Goal: Task Accomplishment & Management: Use online tool/utility

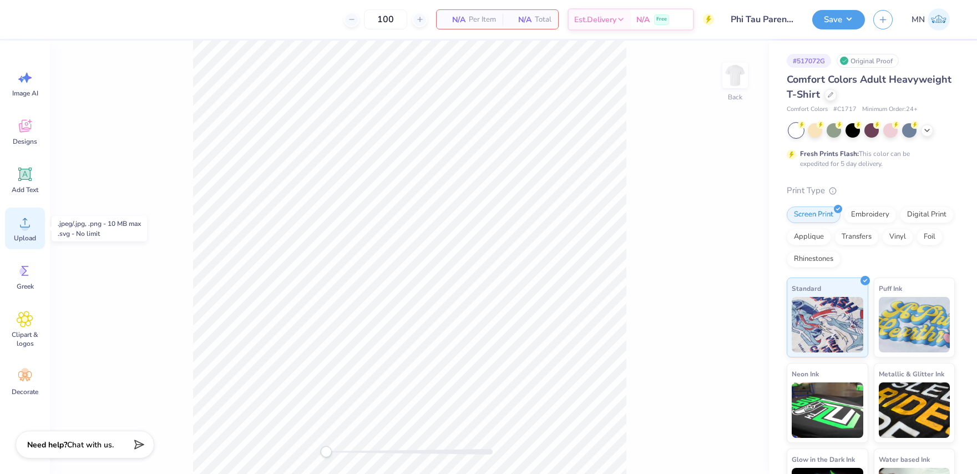
drag, startPoint x: 23, startPoint y: 222, endPoint x: 28, endPoint y: 220, distance: 5.8
click at [24, 221] on icon at bounding box center [25, 222] width 17 height 17
drag, startPoint x: 10, startPoint y: 139, endPoint x: 22, endPoint y: 140, distance: 12.2
click at [10, 139] on div "Designs" at bounding box center [25, 132] width 40 height 42
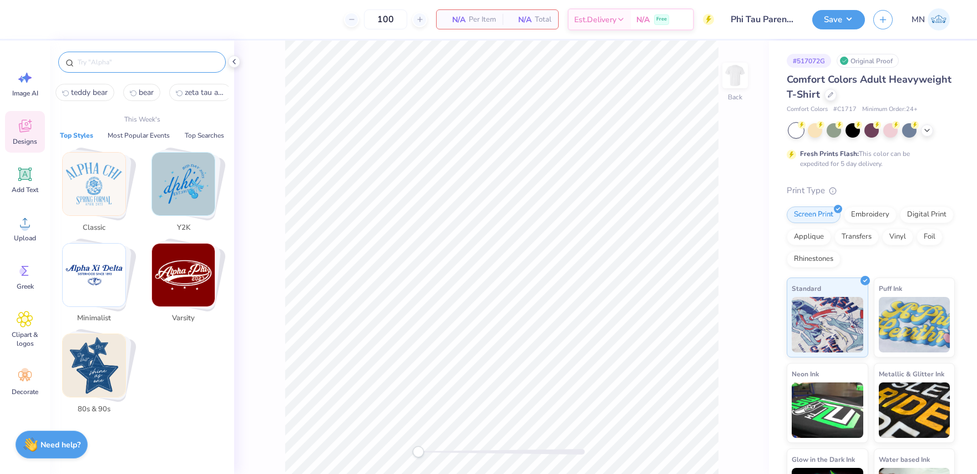
click at [161, 65] on input "text" at bounding box center [148, 62] width 142 height 11
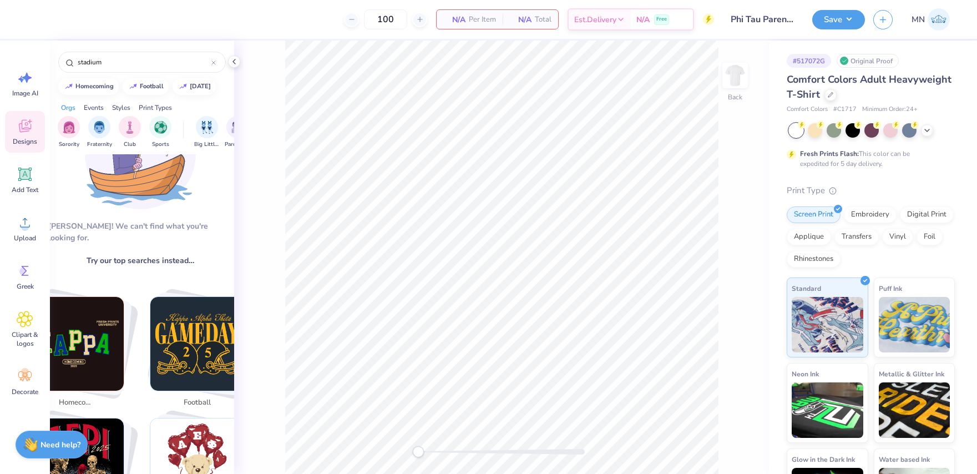
scroll to position [0, 2]
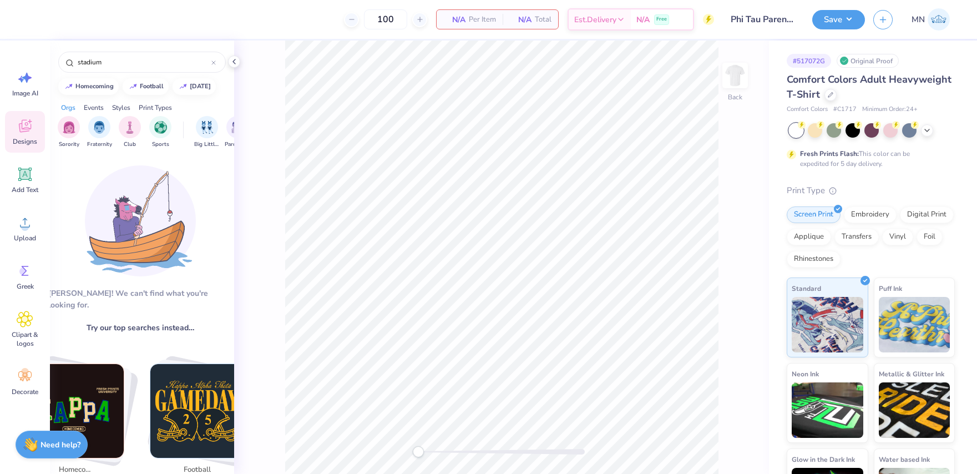
click at [163, 322] on span "Try our top searches instead…" at bounding box center [141, 328] width 108 height 12
drag, startPoint x: 151, startPoint y: 65, endPoint x: 40, endPoint y: 62, distance: 111.0
click at [23, 57] on div "100 N/A Per Item N/A Total Est. Delivery N/A Free Design Title Phi Tau Parents …" at bounding box center [488, 237] width 977 height 474
paste input "Simple Athletic S"
type input "[GEOGRAPHIC_DATA]"
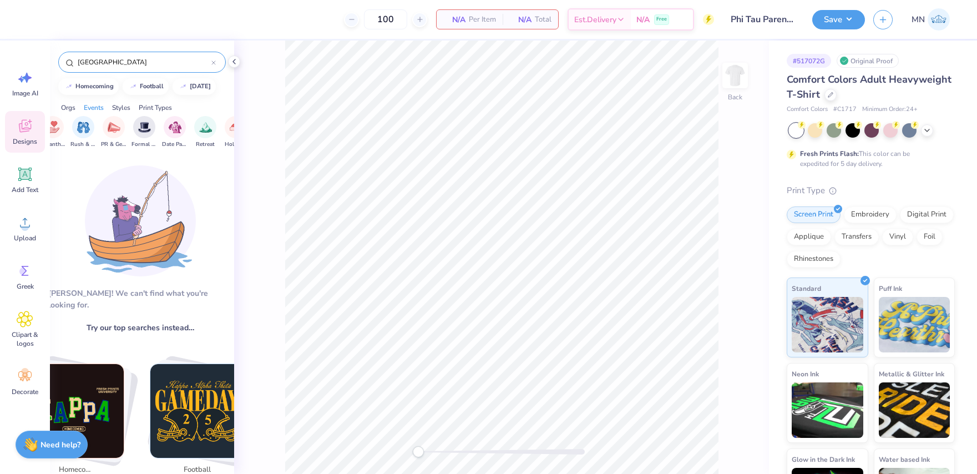
scroll to position [0, 247]
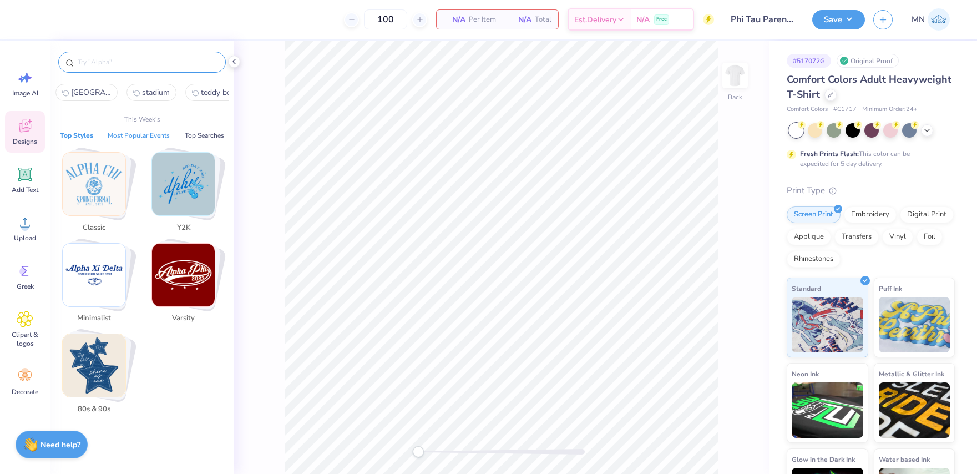
click at [143, 138] on button "Most Popular Events" at bounding box center [138, 135] width 69 height 11
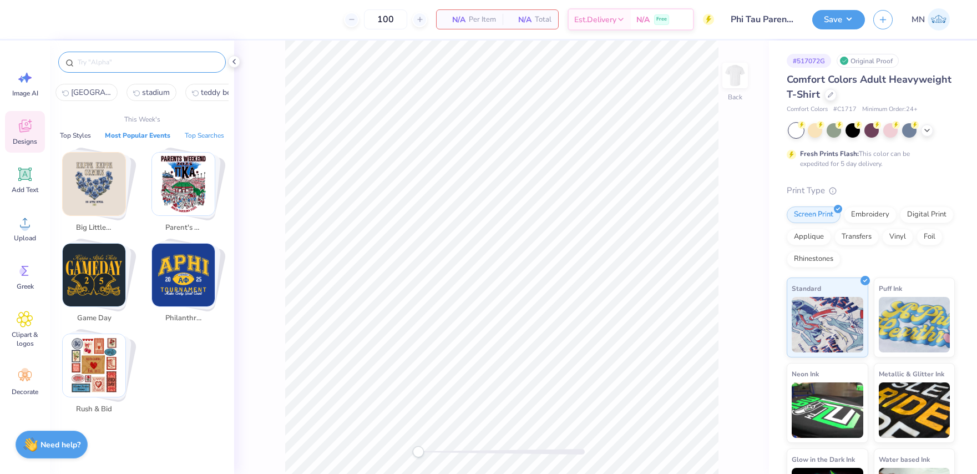
click at [193, 136] on button "Top Searches" at bounding box center [204, 135] width 46 height 11
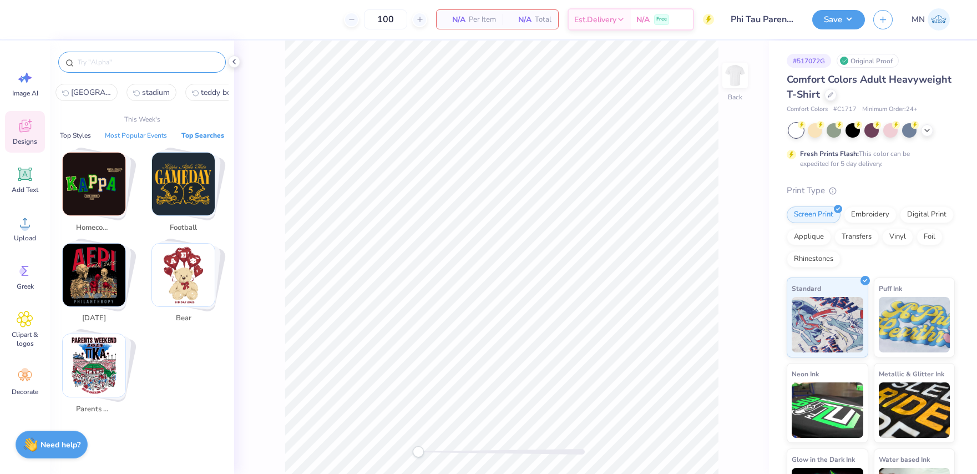
click at [145, 136] on button "Most Popular Events" at bounding box center [136, 135] width 69 height 11
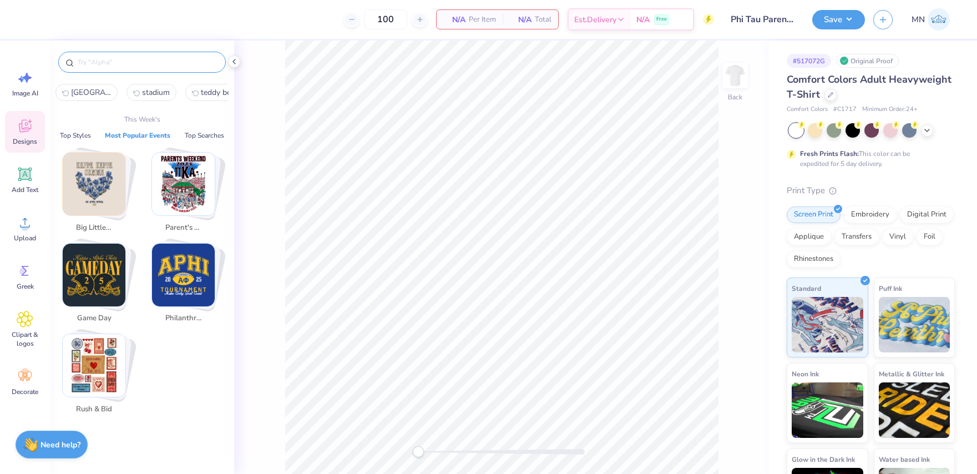
click at [174, 185] on img "Stack Card Button Parent's Weekend" at bounding box center [183, 184] width 63 height 63
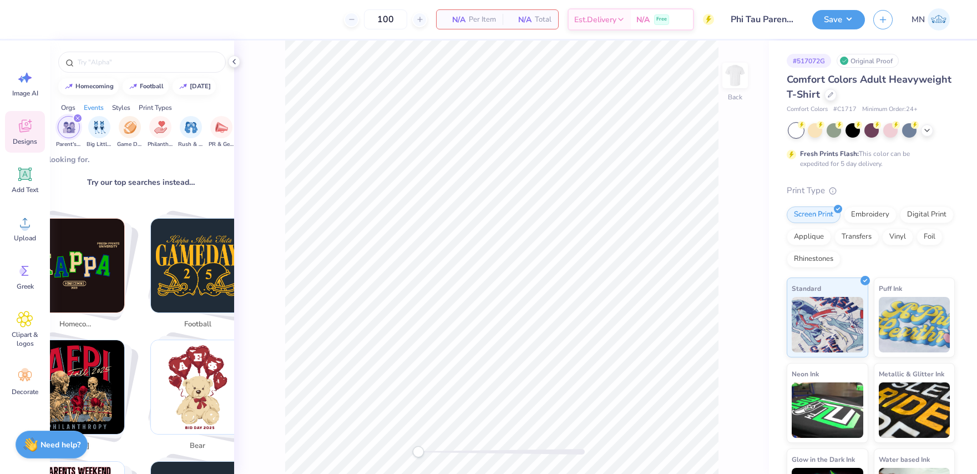
scroll to position [146, 1]
click at [191, 262] on img "Stack Card Button football" at bounding box center [198, 265] width 94 height 94
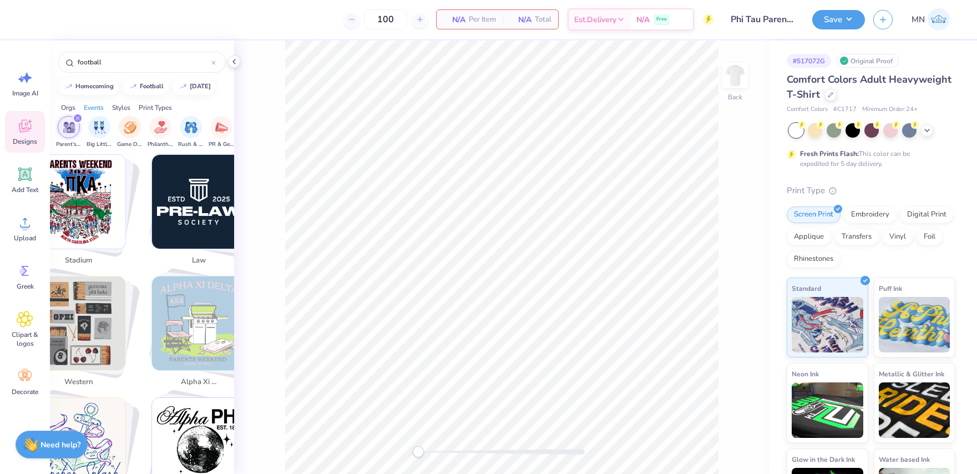
scroll to position [2150, 0]
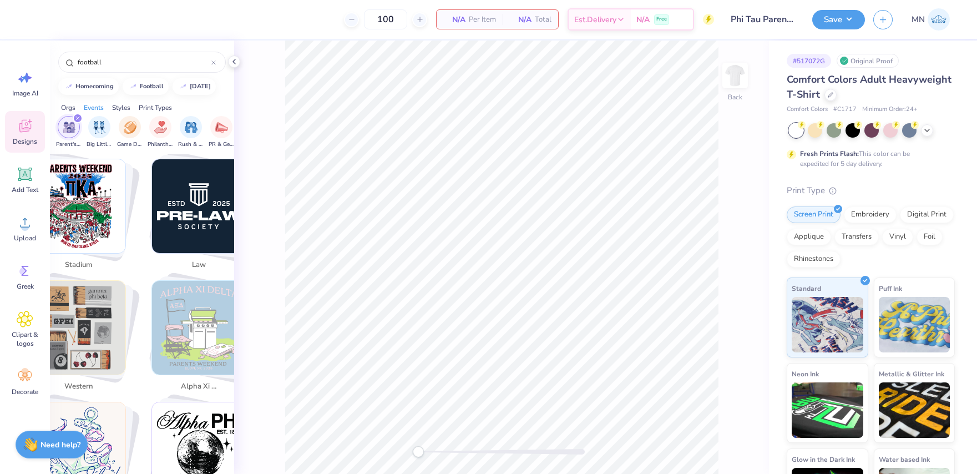
click at [108, 220] on img "Stack Card Button stadium" at bounding box center [79, 206] width 94 height 94
click at [90, 217] on img "Stack Card Button stadium" at bounding box center [79, 206] width 94 height 94
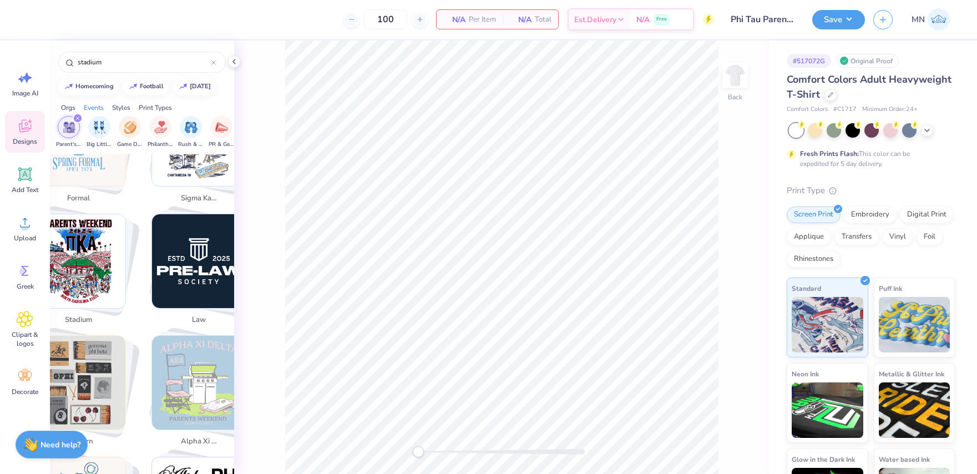
scroll to position [2094, 0]
click at [89, 226] on img "Stack Card Button stadium" at bounding box center [79, 262] width 94 height 94
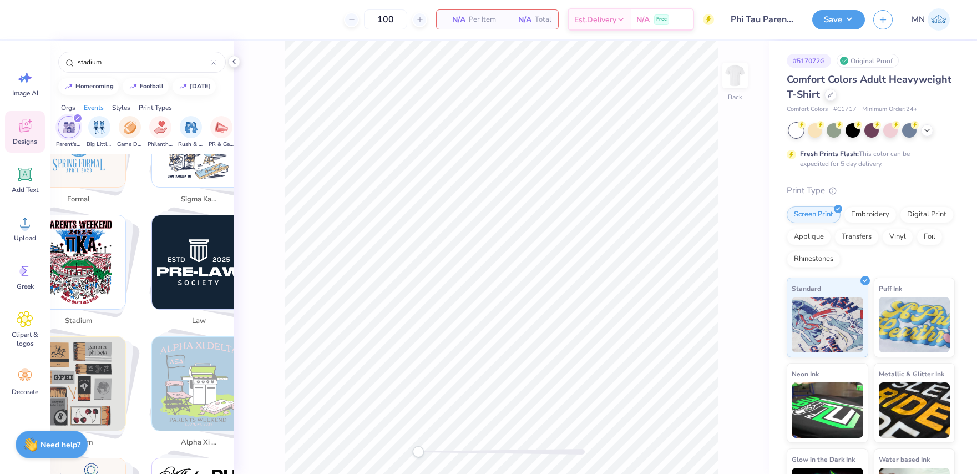
click at [89, 226] on img "Stack Card Button stadium" at bounding box center [79, 262] width 94 height 94
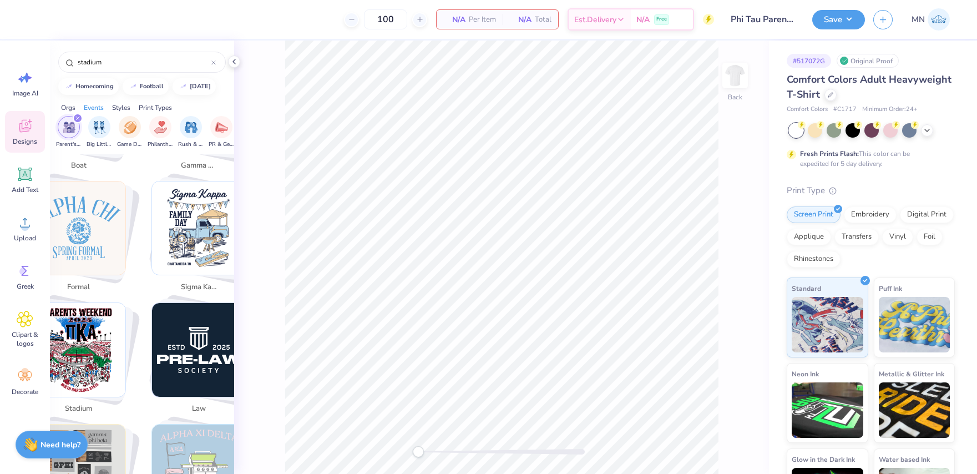
scroll to position [2003, 0]
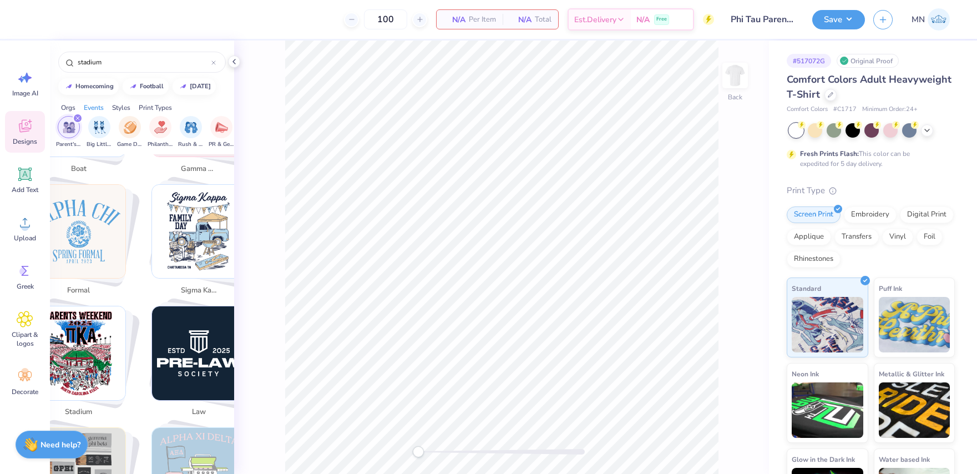
click at [192, 215] on img "Stack Card Button sigma kappa" at bounding box center [199, 232] width 94 height 94
drag, startPoint x: 84, startPoint y: 215, endPoint x: 87, endPoint y: 235, distance: 20.1
click at [84, 214] on img "Stack Card Button formal" at bounding box center [79, 232] width 94 height 94
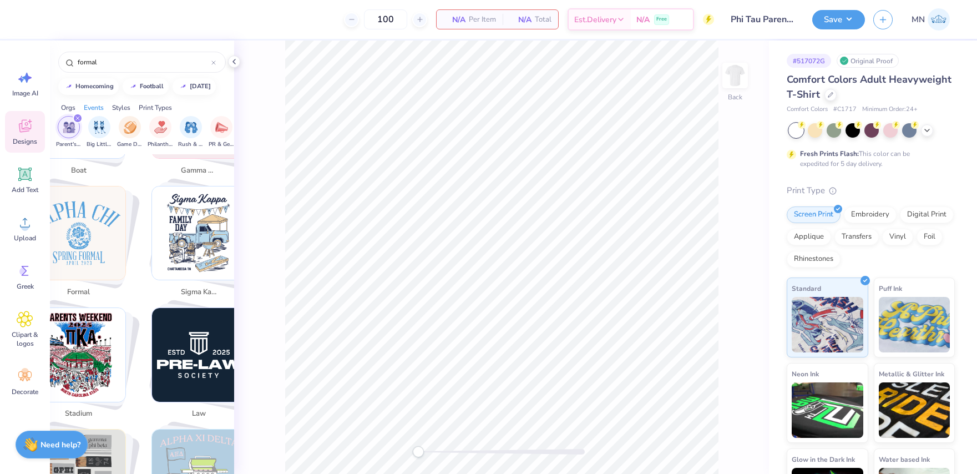
click at [83, 335] on img "Stack Card Button stadium" at bounding box center [79, 355] width 94 height 94
type input "stadium"
click at [83, 335] on img "Stack Card Button stadium" at bounding box center [79, 355] width 94 height 94
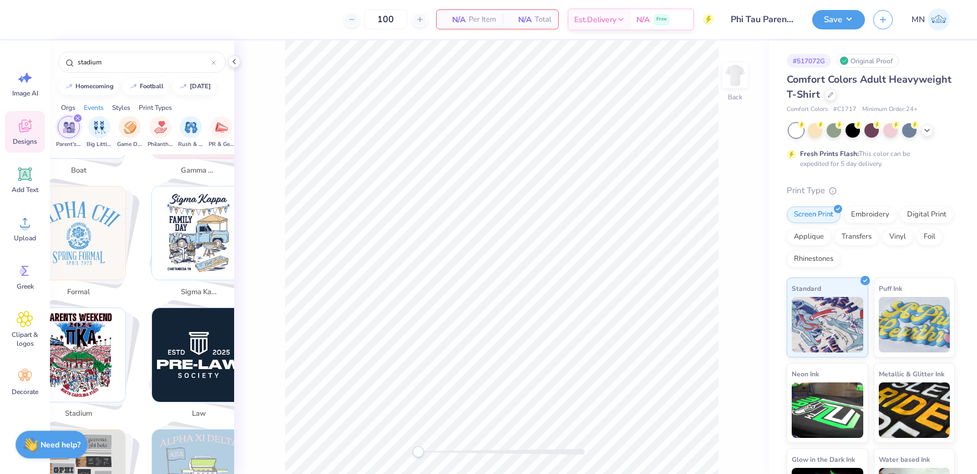
click at [83, 335] on img "Stack Card Button stadium" at bounding box center [79, 355] width 94 height 94
click at [232, 62] on icon at bounding box center [234, 61] width 9 height 9
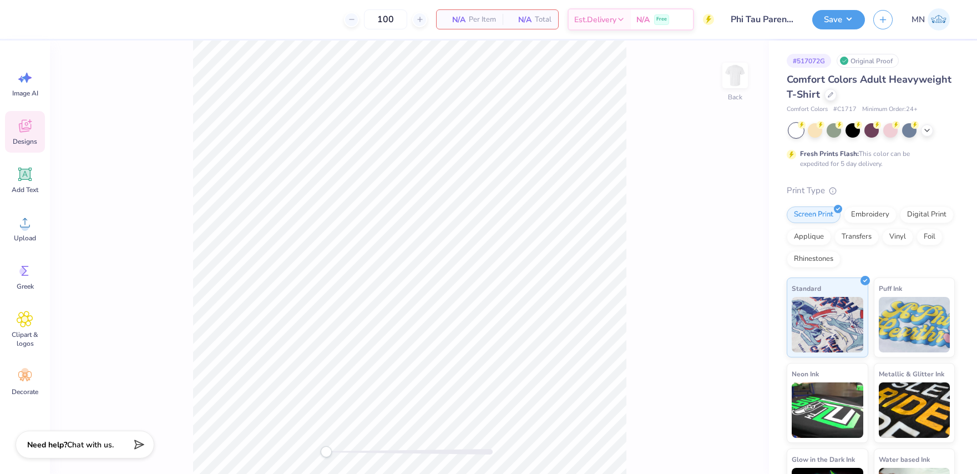
scroll to position [2130, 0]
click at [9, 144] on div "Designs" at bounding box center [25, 132] width 40 height 42
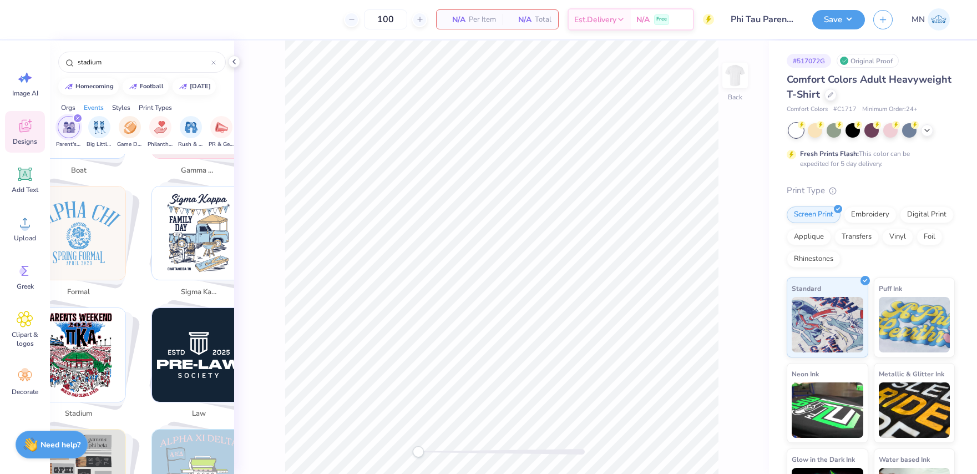
click at [24, 139] on span "Designs" at bounding box center [25, 141] width 24 height 9
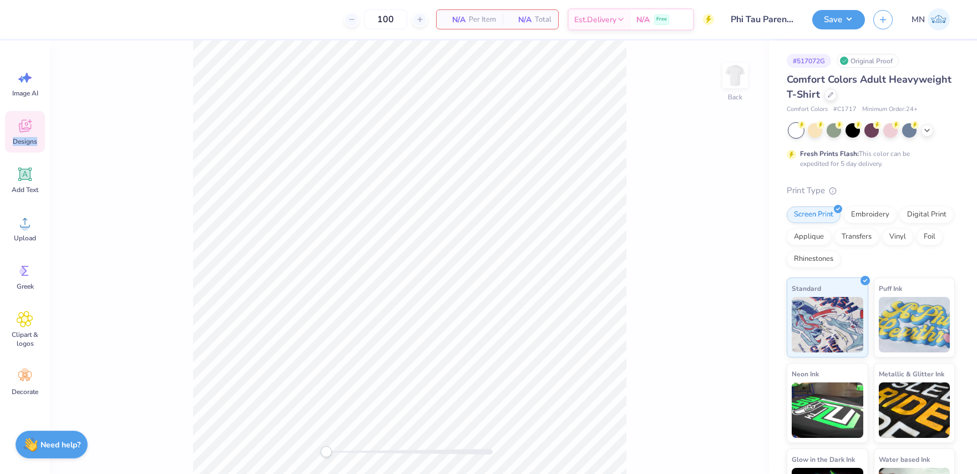
click at [24, 139] on span "Designs" at bounding box center [25, 141] width 24 height 9
click at [31, 133] on icon at bounding box center [25, 126] width 17 height 17
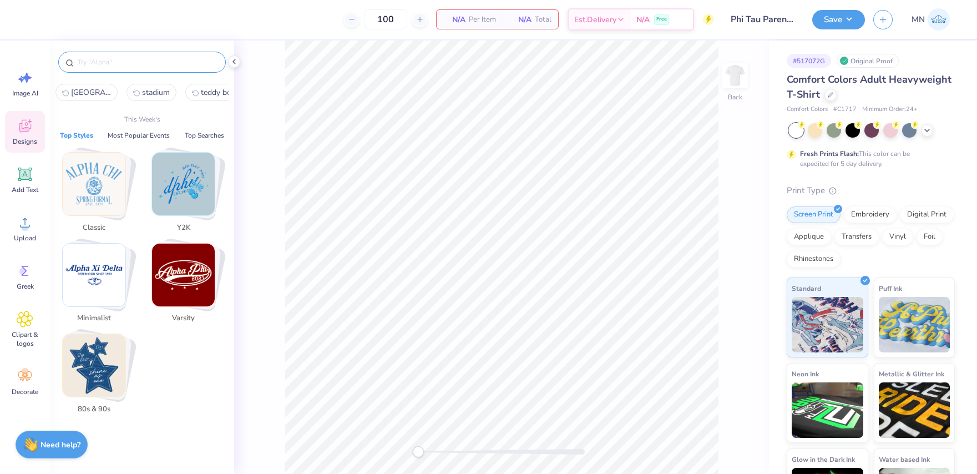
drag, startPoint x: 172, startPoint y: 67, endPoint x: 150, endPoint y: 65, distance: 21.7
click at [150, 65] on input "text" at bounding box center [148, 62] width 142 height 11
click at [128, 131] on button "Most Popular Events" at bounding box center [138, 135] width 69 height 11
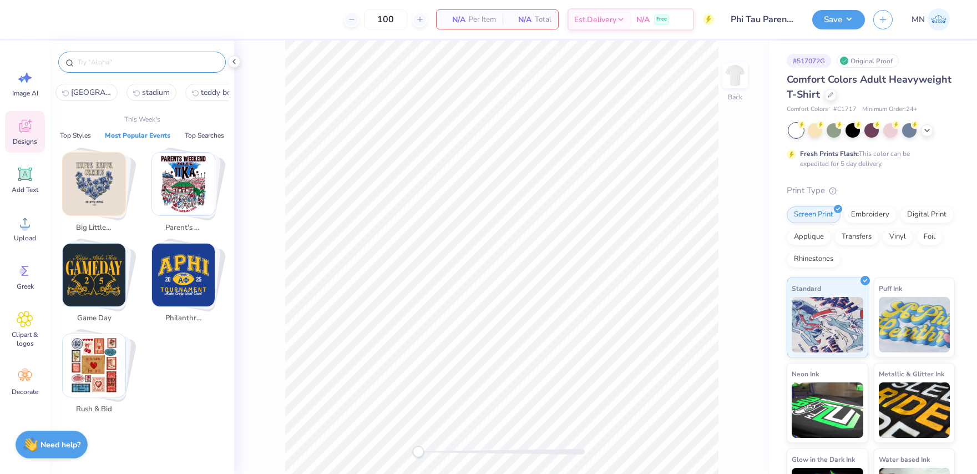
click at [198, 193] on img "Stack Card Button Parent's Weekend" at bounding box center [183, 184] width 63 height 63
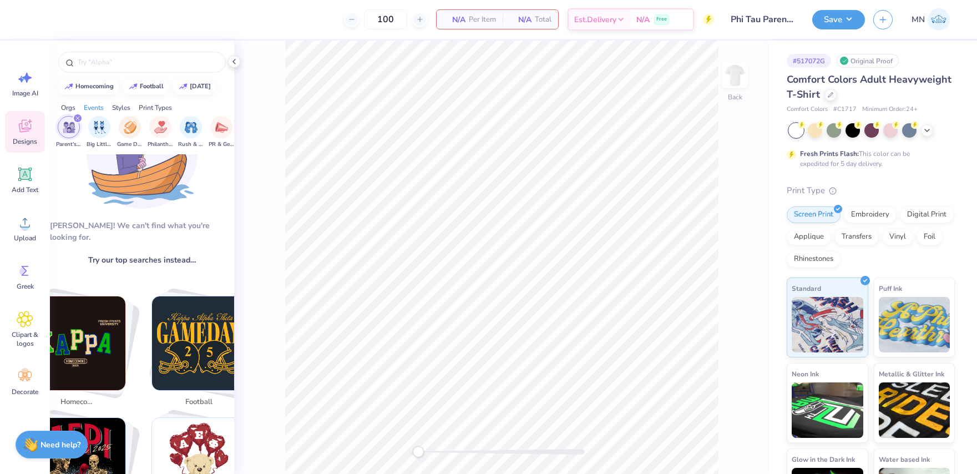
scroll to position [0, 0]
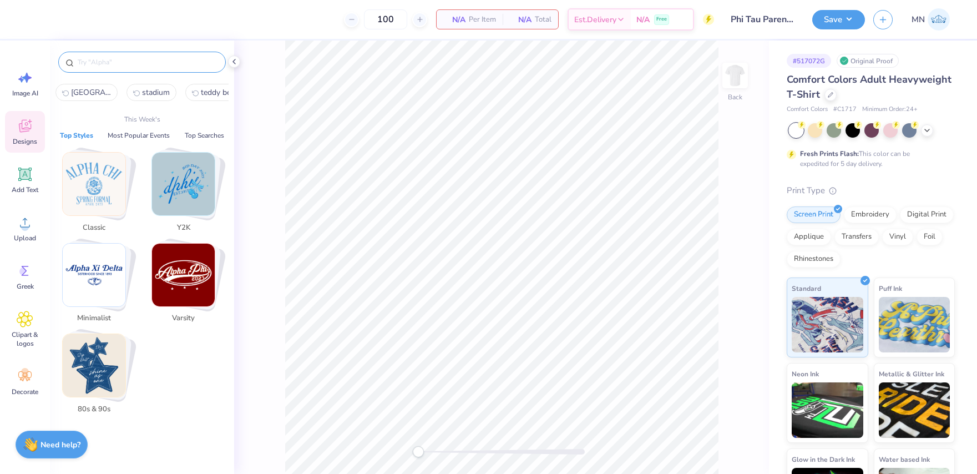
click at [131, 61] on input "text" at bounding box center [148, 62] width 142 height 11
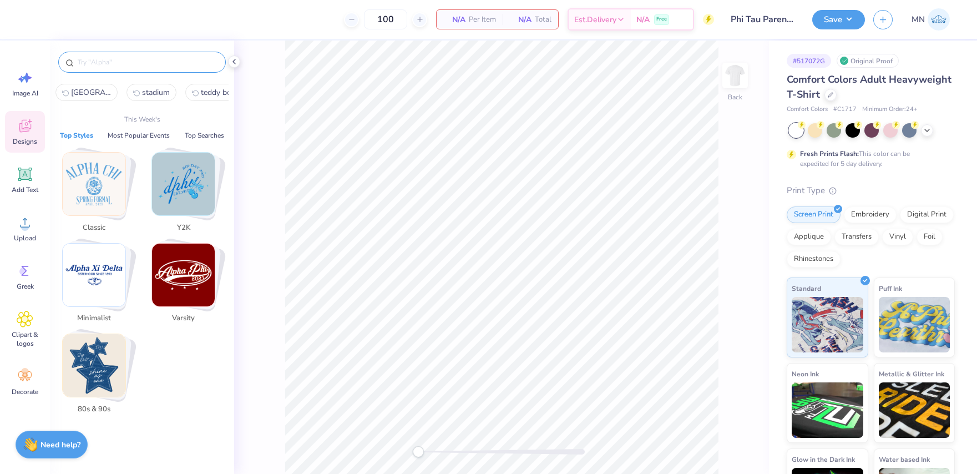
click at [131, 61] on input "text" at bounding box center [148, 62] width 142 height 11
click at [131, 62] on input "text" at bounding box center [148, 62] width 142 height 11
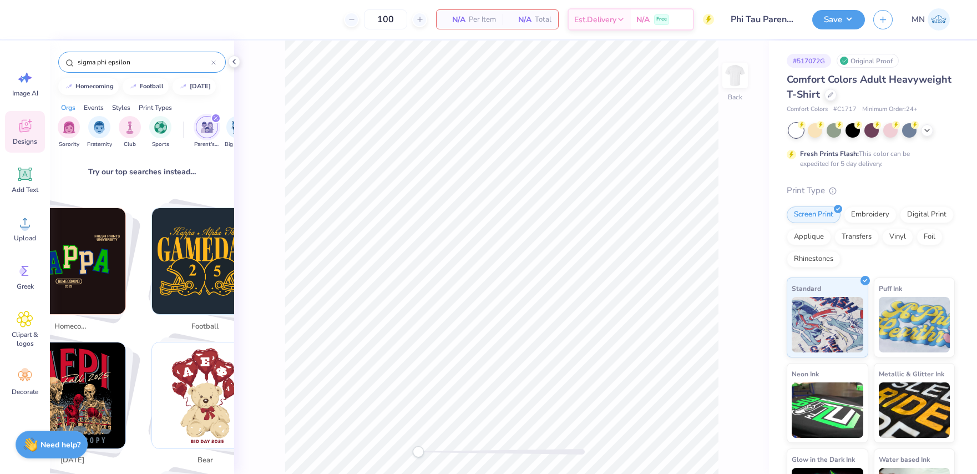
scroll to position [166, 0]
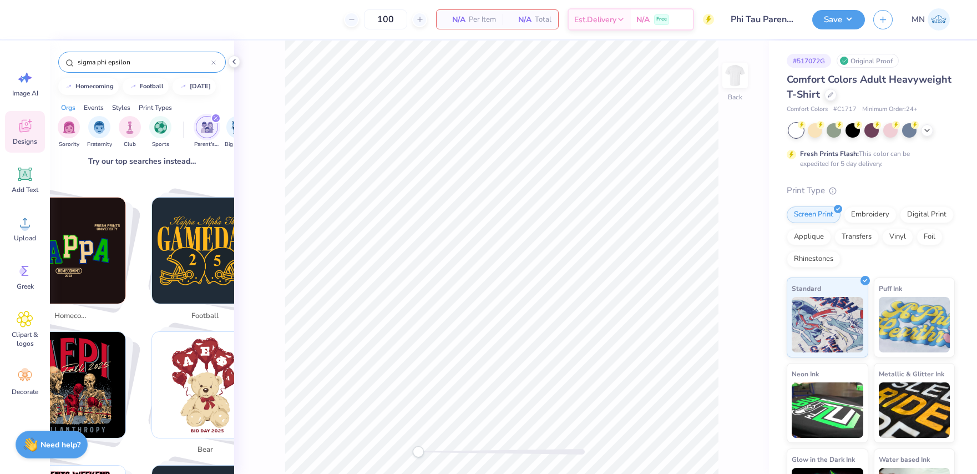
click at [201, 246] on img "Stack Card Button football" at bounding box center [205, 250] width 106 height 106
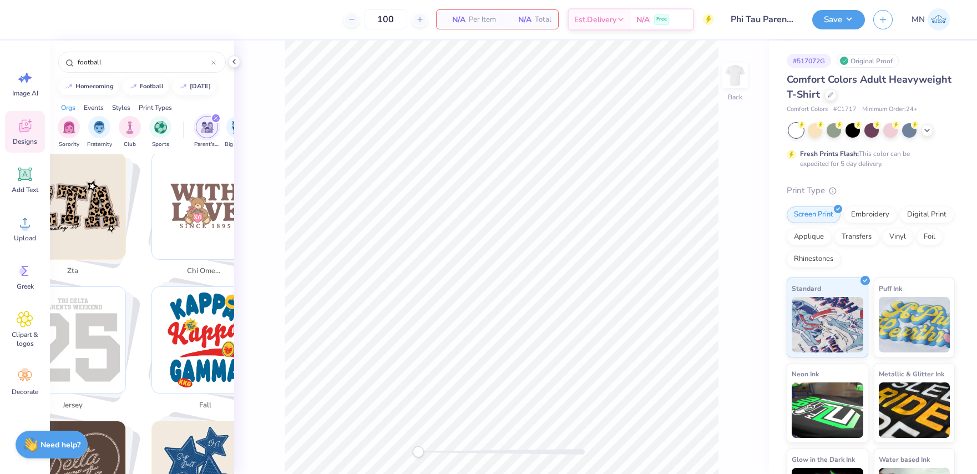
click at [205, 244] on img "Stack Card Button chi omega" at bounding box center [205, 206] width 106 height 106
type input "chi omega"
click at [205, 244] on img "Stack Card Button chi omega" at bounding box center [205, 206] width 106 height 106
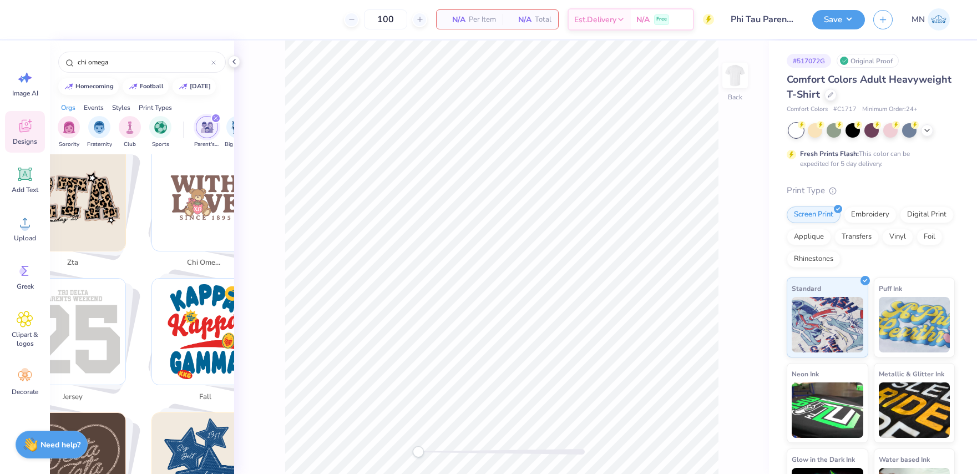
click at [205, 254] on div "chi omega" at bounding box center [205, 263] width 44 height 19
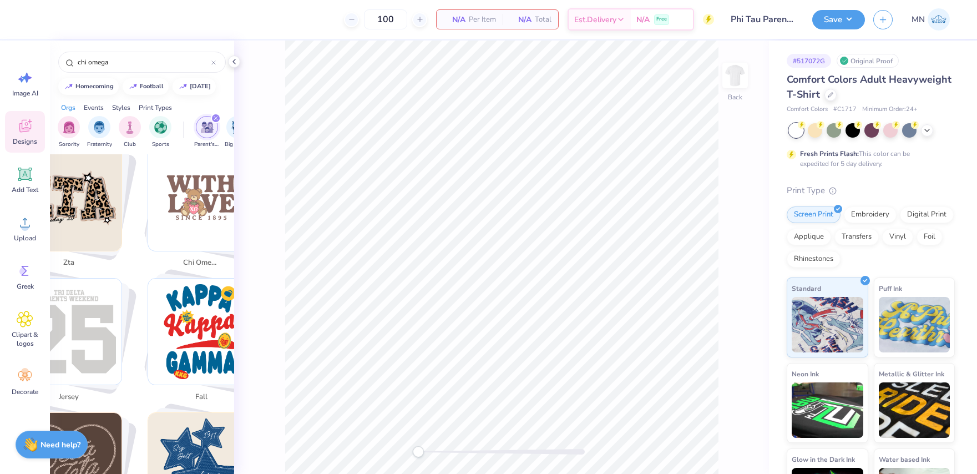
click at [205, 254] on div "chi omega" at bounding box center [201, 263] width 44 height 19
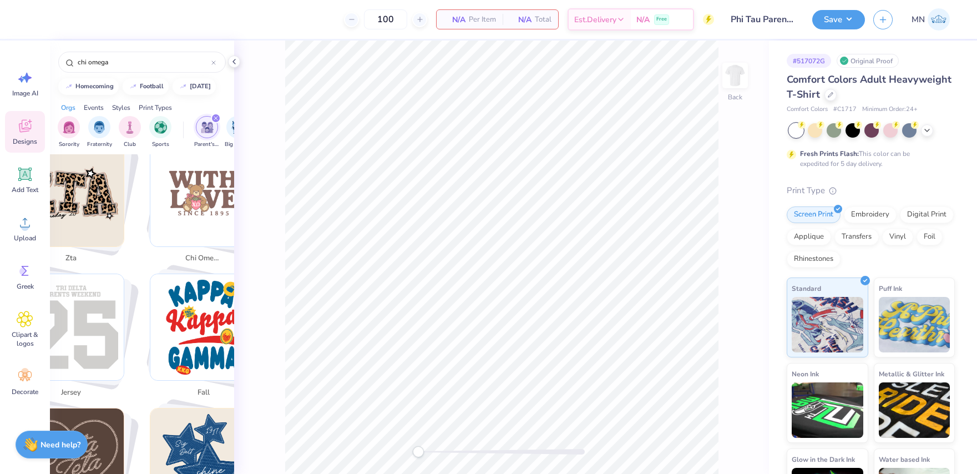
scroll to position [760, 44]
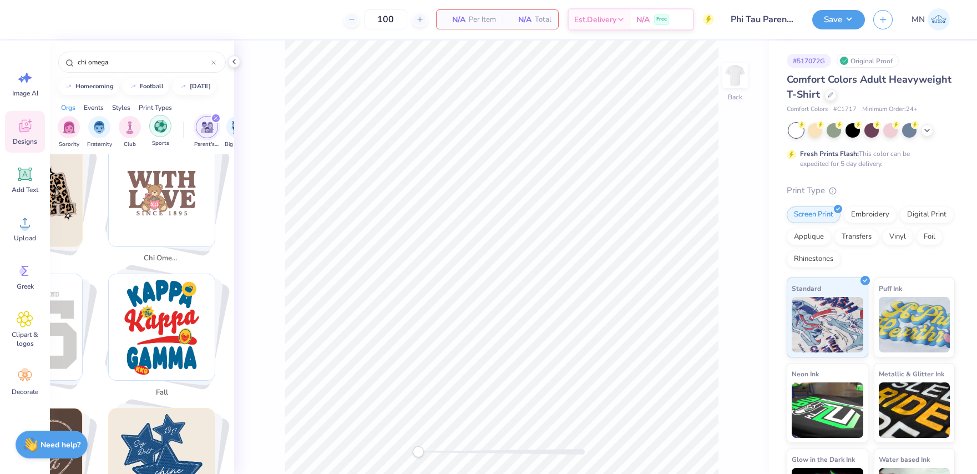
click at [155, 125] on img "filter for Sports" at bounding box center [160, 126] width 13 height 13
click at [177, 186] on img "Stack Card Button chi omega" at bounding box center [162, 193] width 106 height 106
drag, startPoint x: 177, startPoint y: 186, endPoint x: 108, endPoint y: 113, distance: 100.9
click at [174, 184] on img "Stack Card Button chi omega" at bounding box center [162, 193] width 106 height 106
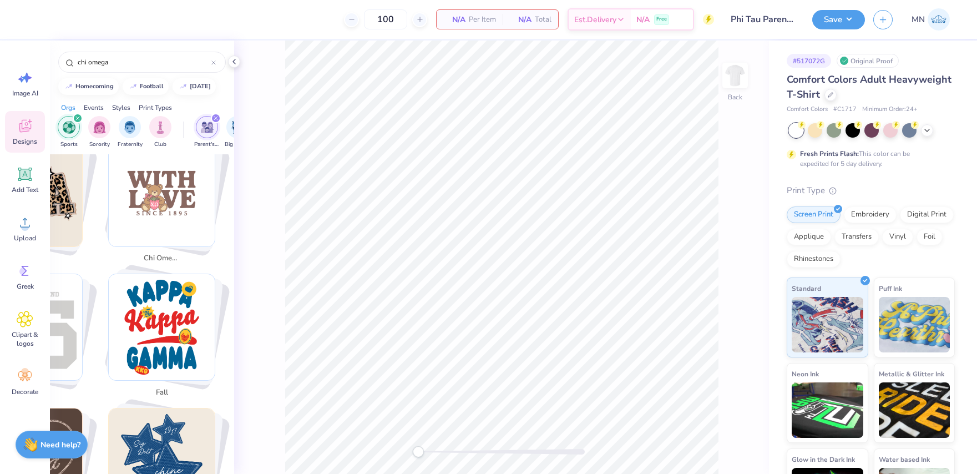
click at [120, 105] on div "Styles" at bounding box center [121, 108] width 18 height 10
click at [156, 107] on div "Print Types" at bounding box center [155, 108] width 33 height 10
click at [156, 130] on img "filter for Digital Print" at bounding box center [160, 126] width 13 height 13
click at [136, 130] on img "filter for Patches" at bounding box center [130, 127] width 13 height 13
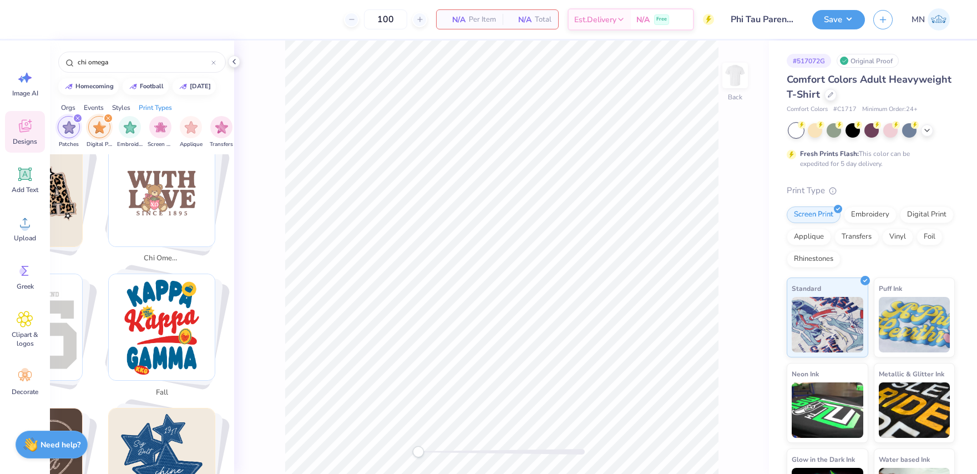
drag, startPoint x: 156, startPoint y: 130, endPoint x: 134, endPoint y: 131, distance: 22.2
click at [156, 130] on img "filter for Screen Print" at bounding box center [160, 127] width 13 height 13
click at [24, 92] on span "Image AI" at bounding box center [25, 93] width 26 height 9
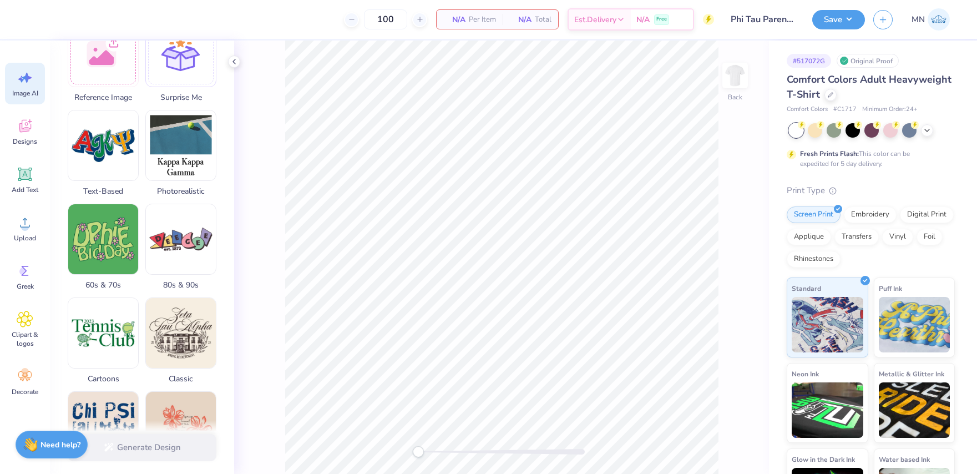
scroll to position [205, 0]
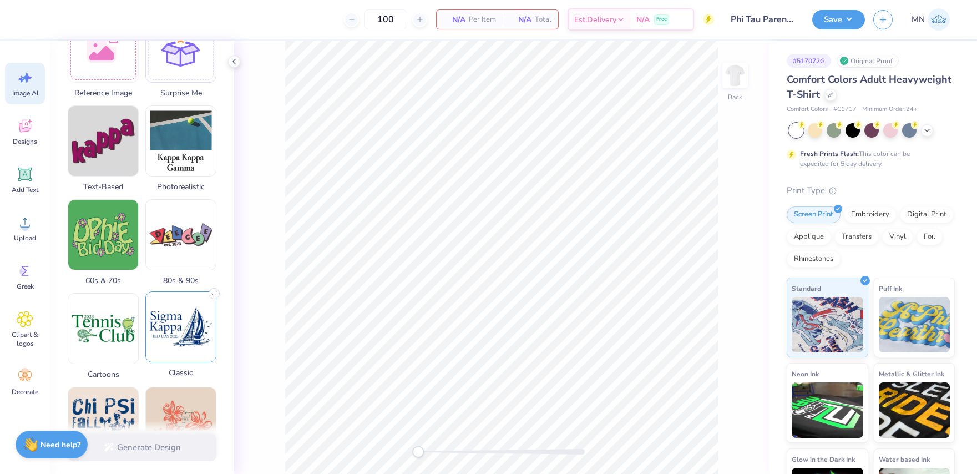
click at [196, 297] on img at bounding box center [181, 327] width 70 height 70
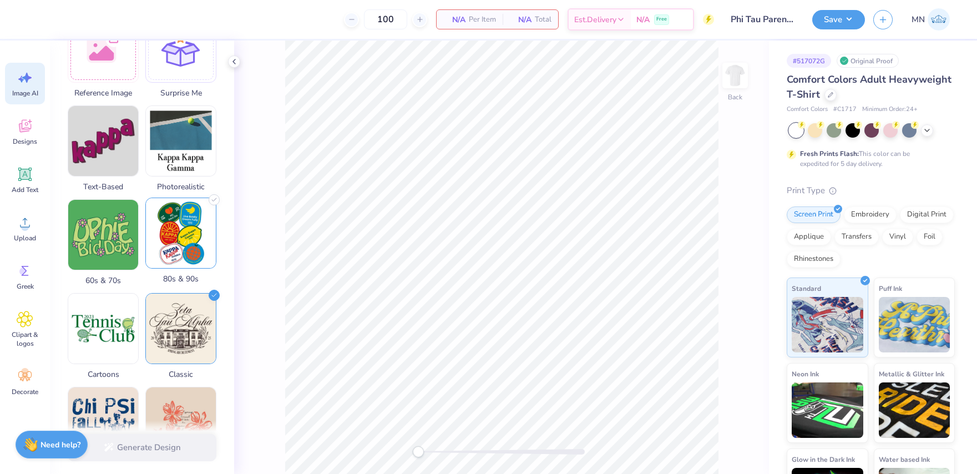
click at [180, 222] on img at bounding box center [181, 233] width 70 height 70
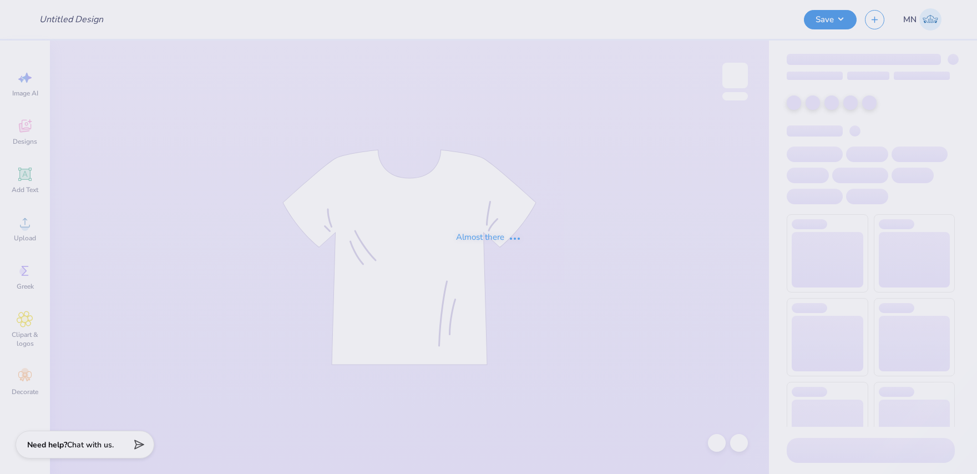
type input "Phi Tau Parents Weekend Shirts"
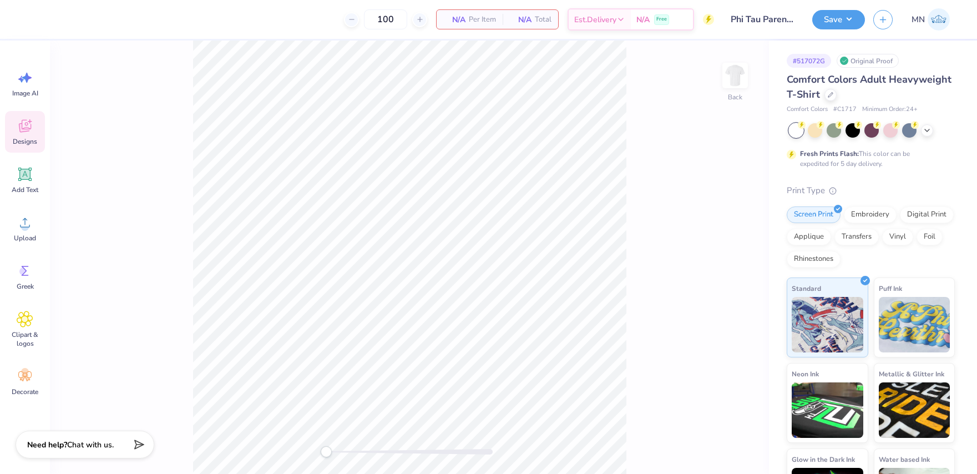
click at [39, 142] on div "Designs" at bounding box center [25, 132] width 40 height 42
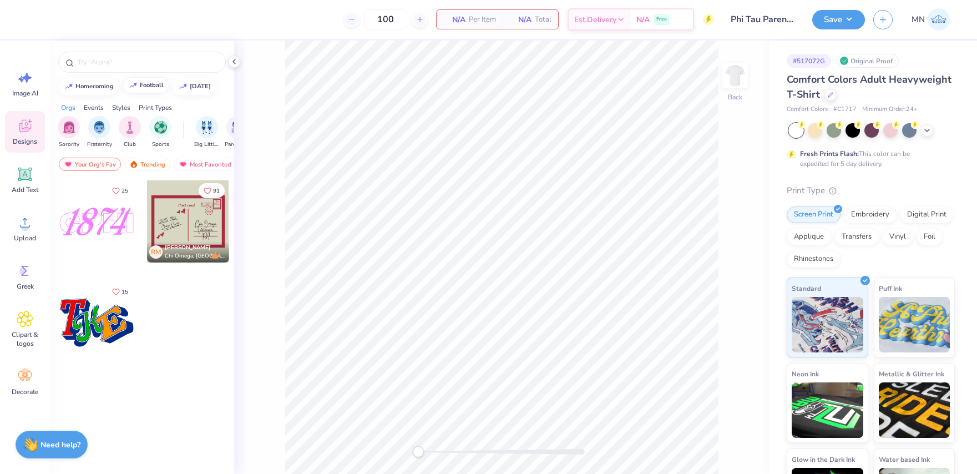
click at [137, 86] on img at bounding box center [133, 85] width 9 height 7
type input "football"
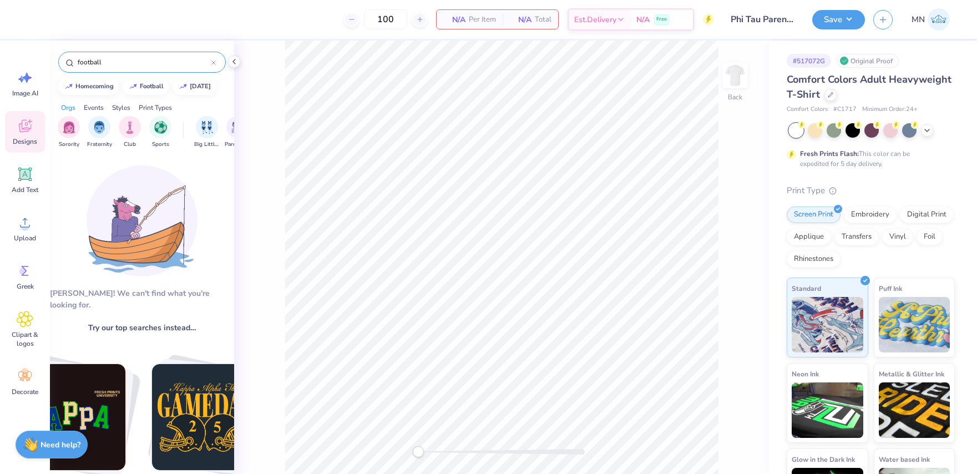
click at [213, 62] on icon at bounding box center [213, 62] width 3 height 3
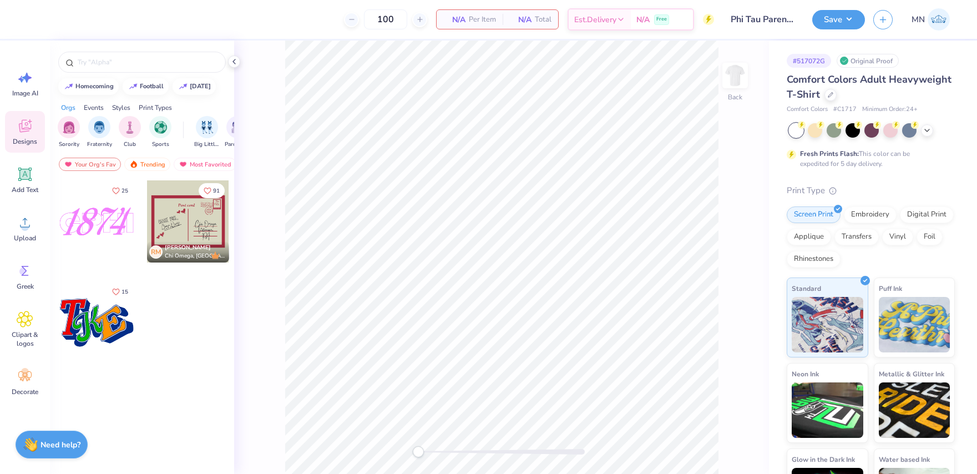
click at [199, 224] on div at bounding box center [188, 221] width 82 height 82
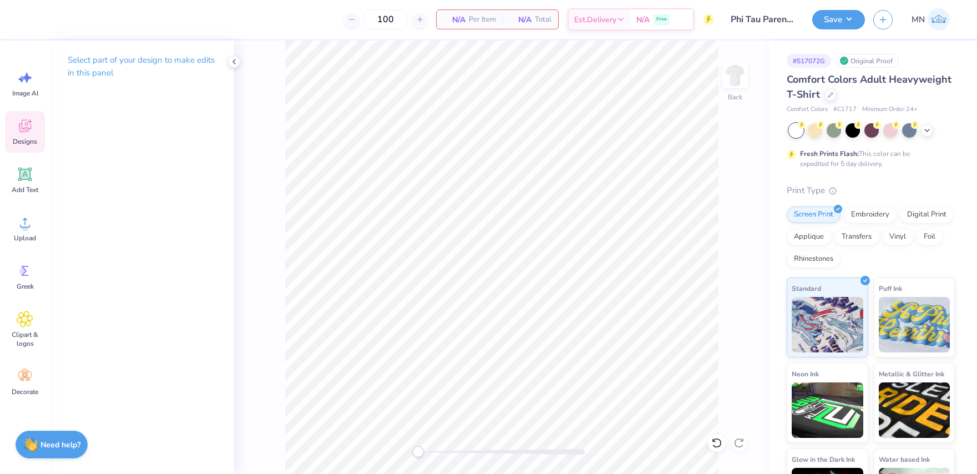
click at [31, 139] on span "Designs" at bounding box center [25, 141] width 24 height 9
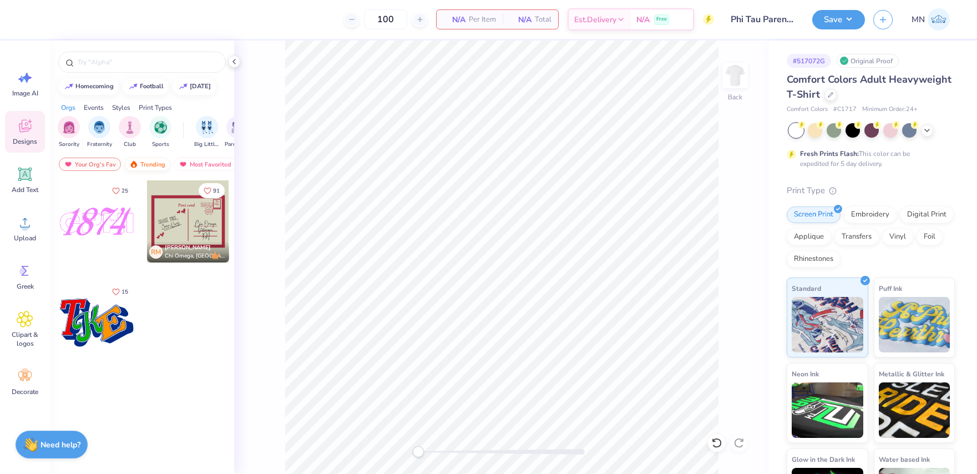
click at [140, 162] on div "Trending" at bounding box center [147, 164] width 46 height 13
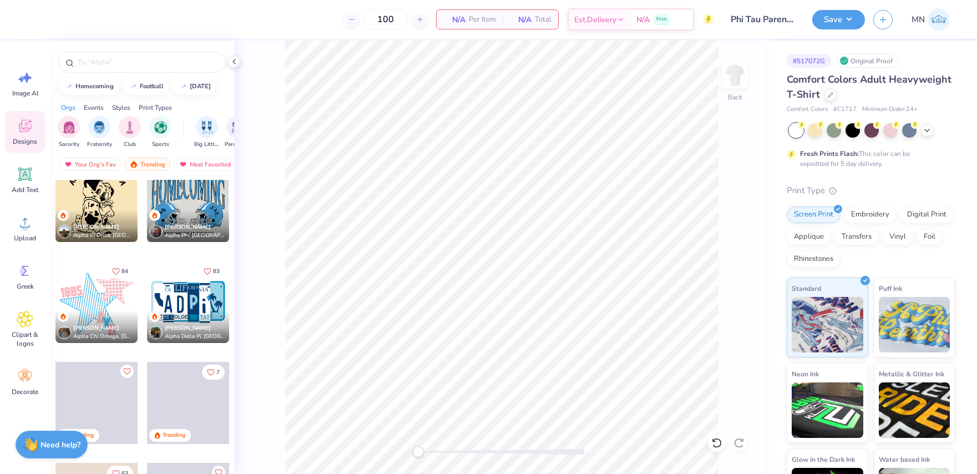
scroll to position [2548, 0]
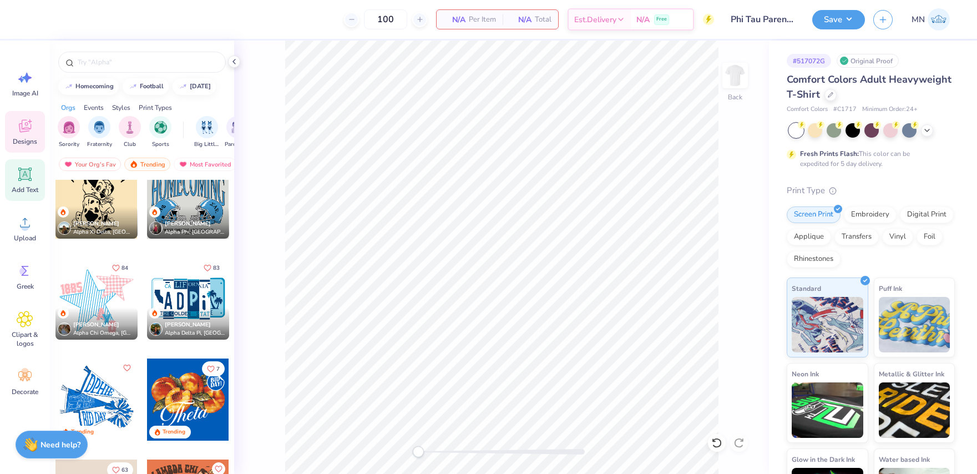
drag, startPoint x: 19, startPoint y: 169, endPoint x: 32, endPoint y: 171, distance: 13.1
click at [21, 169] on icon at bounding box center [25, 174] width 17 height 17
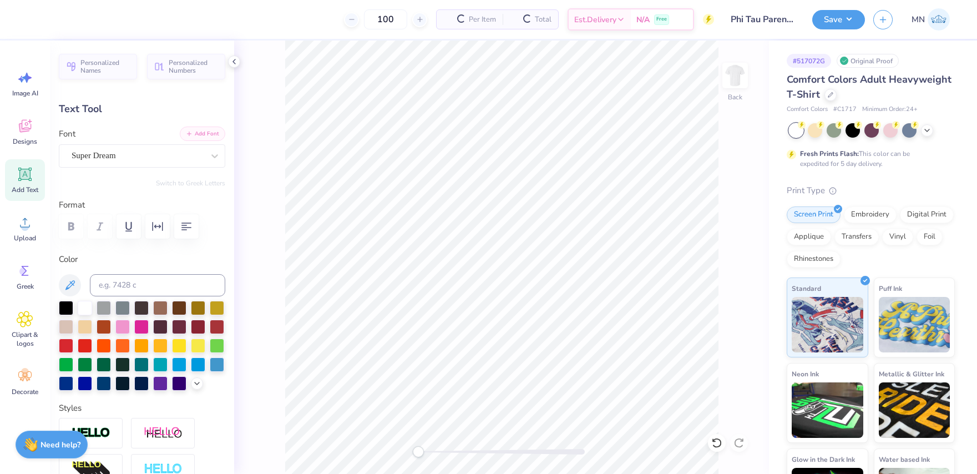
click at [198, 133] on button "Add Font" at bounding box center [202, 133] width 45 height 14
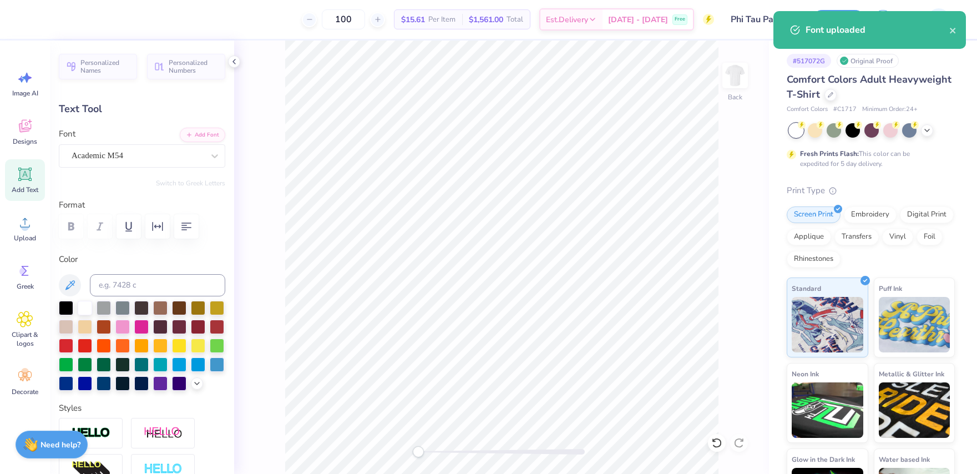
paste textarea "Phi Kappa Tau"
type textarea "Phi Kappa Tau"
type input "14.17"
type input "1.75"
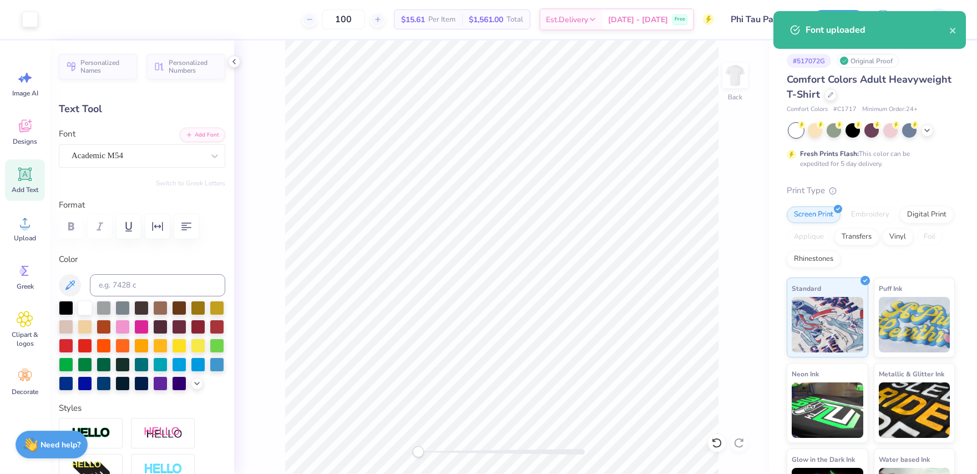
type input "11.63"
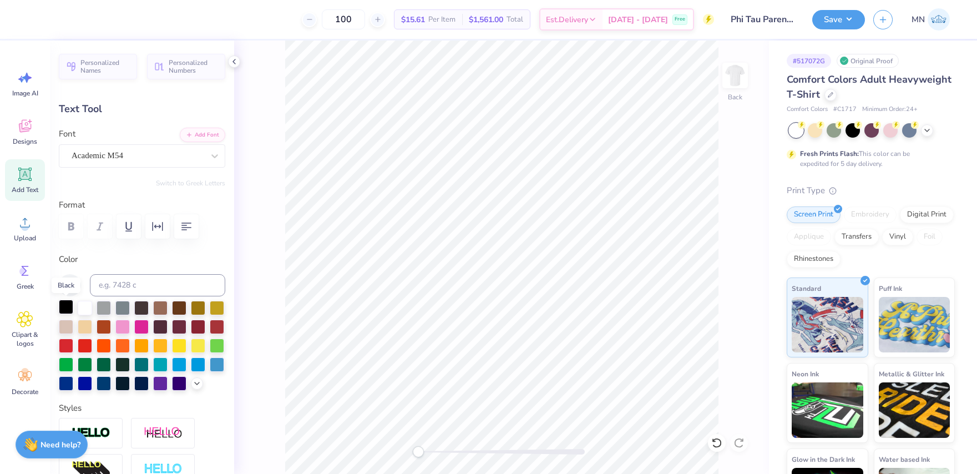
click at [63, 308] on div at bounding box center [66, 307] width 14 height 14
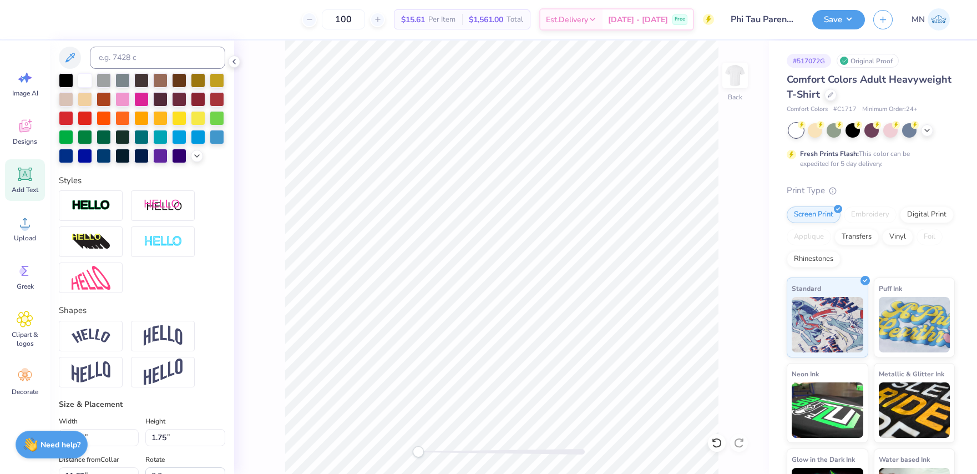
scroll to position [234, 0]
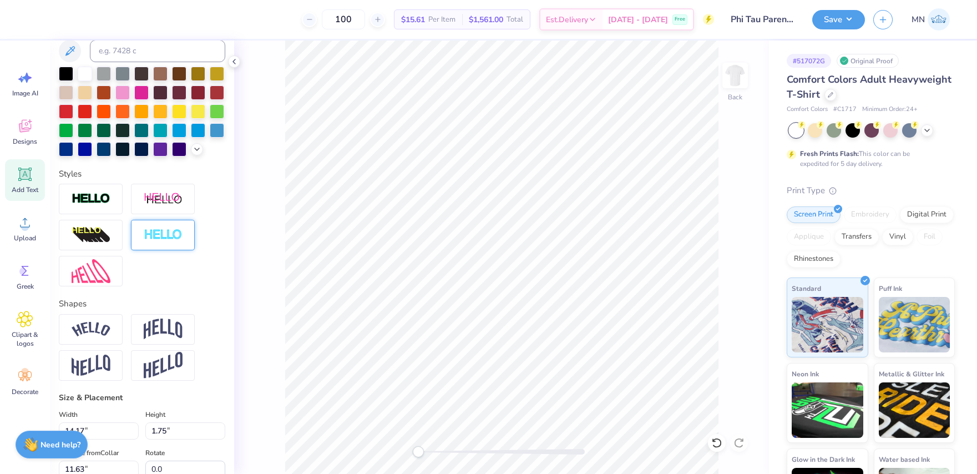
click at [155, 239] on img at bounding box center [163, 235] width 39 height 13
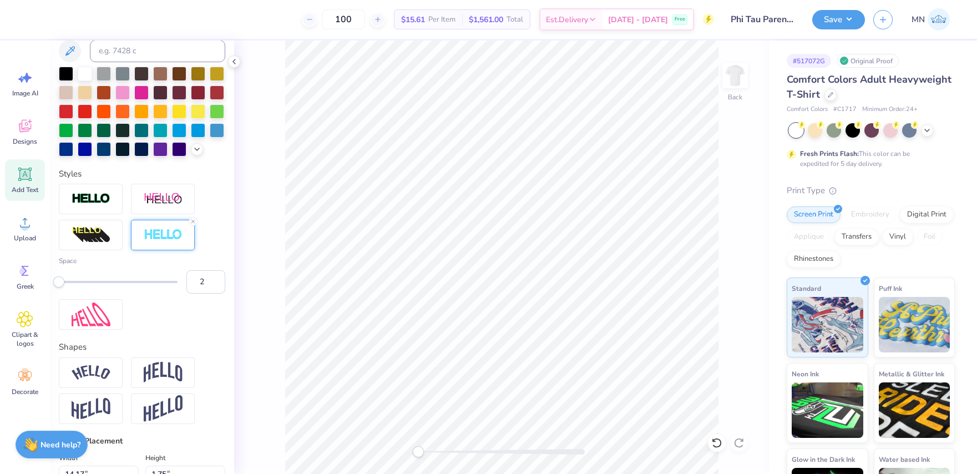
drag, startPoint x: 214, startPoint y: 278, endPoint x: 282, endPoint y: 290, distance: 69.8
type input "2"
click at [214, 278] on input "2" at bounding box center [205, 281] width 39 height 23
type input "1.80"
type input "11.60"
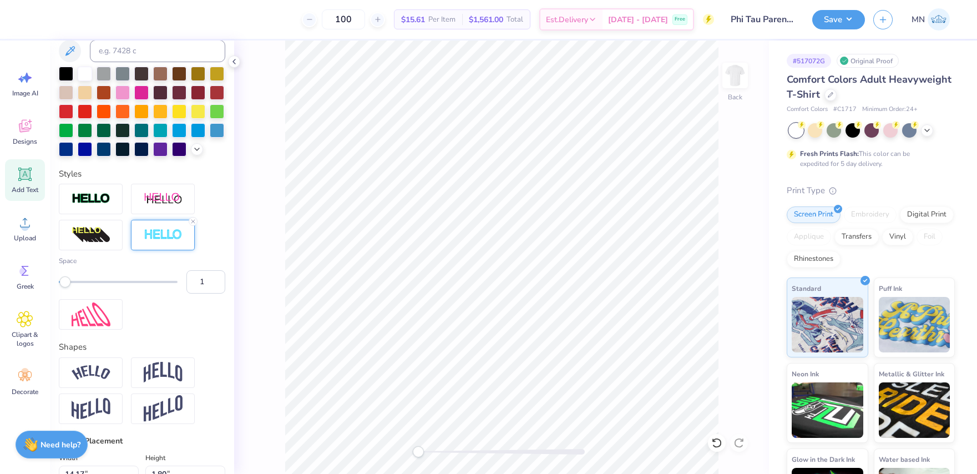
type input "1"
click at [218, 286] on input "1" at bounding box center [205, 281] width 39 height 23
type input "14.14"
type input "1.77"
type input "11.61"
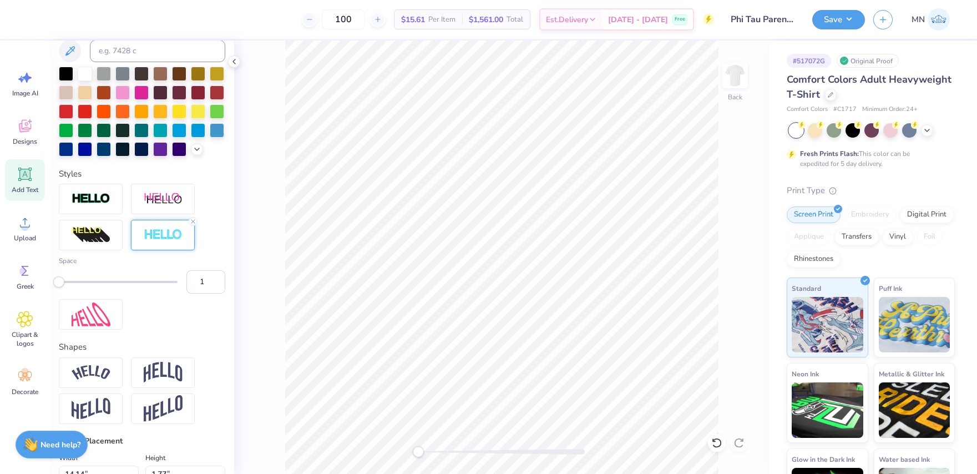
type input "8.15"
type input "1.02"
type input "12.36"
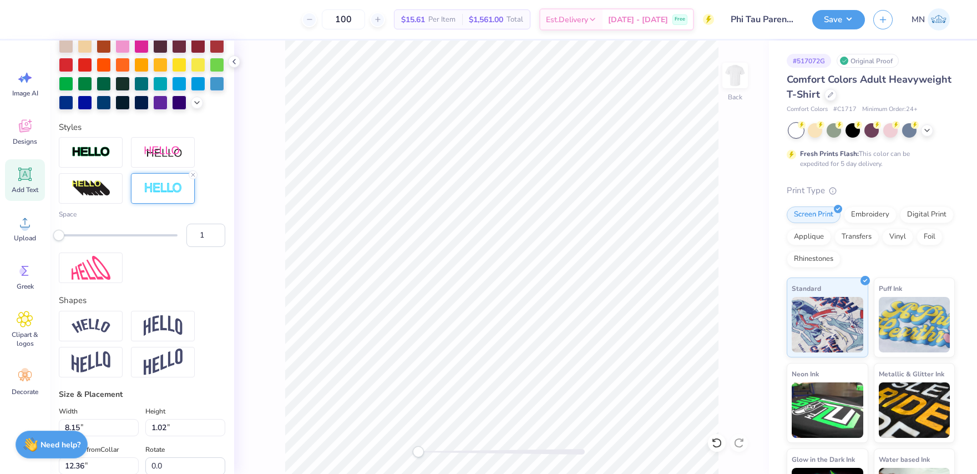
scroll to position [340, 0]
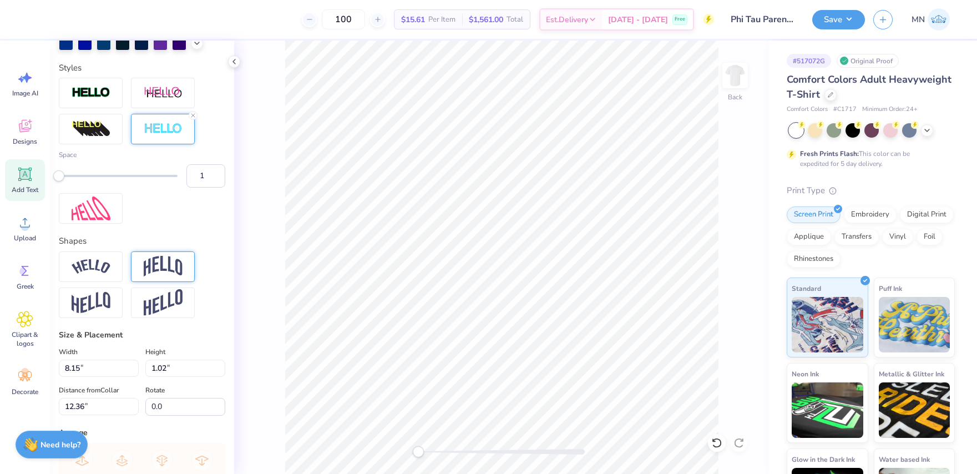
click at [159, 274] on img at bounding box center [163, 266] width 39 height 21
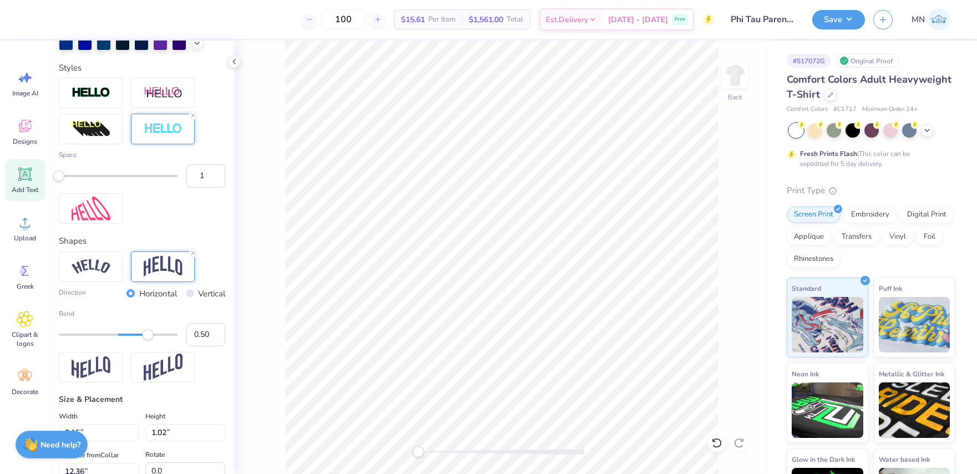
type input "0.19"
click at [129, 334] on div at bounding box center [118, 334] width 119 height 2
type input "0.23"
click at [132, 334] on div "Accessibility label" at bounding box center [131, 334] width 11 height 11
type input "11.24"
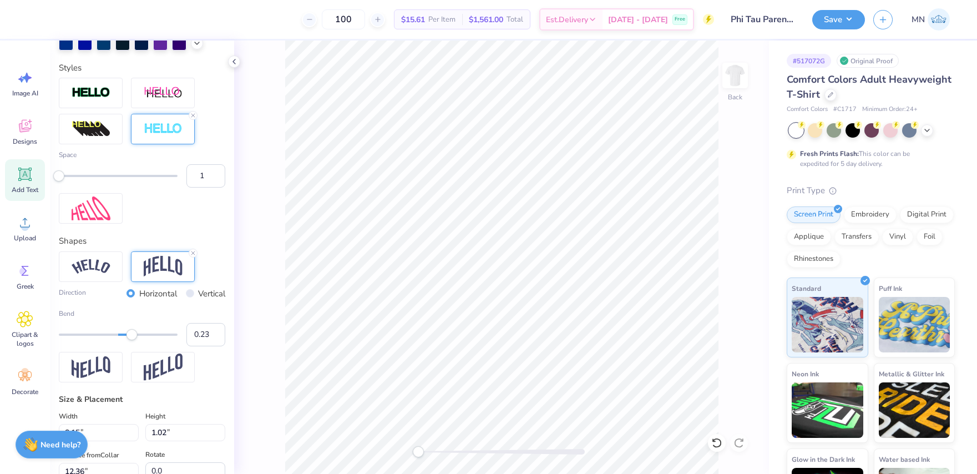
type input "2.43"
type input "7.45"
click at [23, 226] on circle at bounding box center [25, 227] width 8 height 8
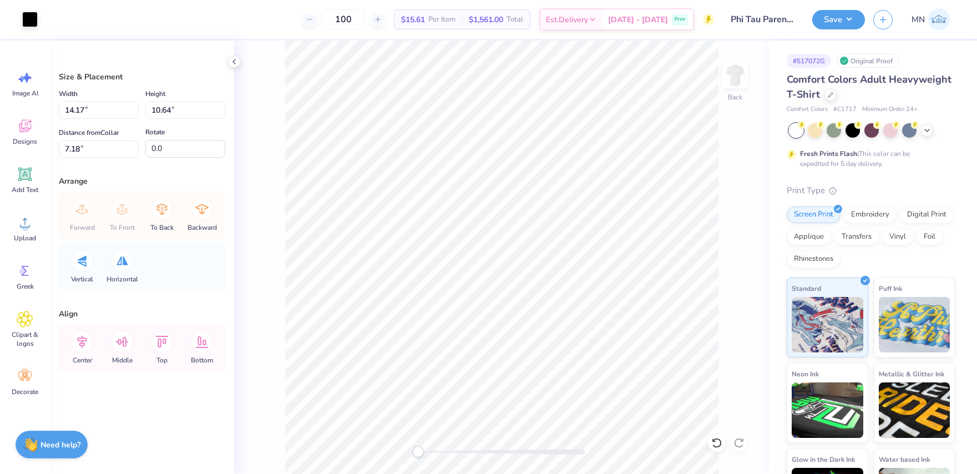
type input "8.06"
type input "6.05"
type input "11.77"
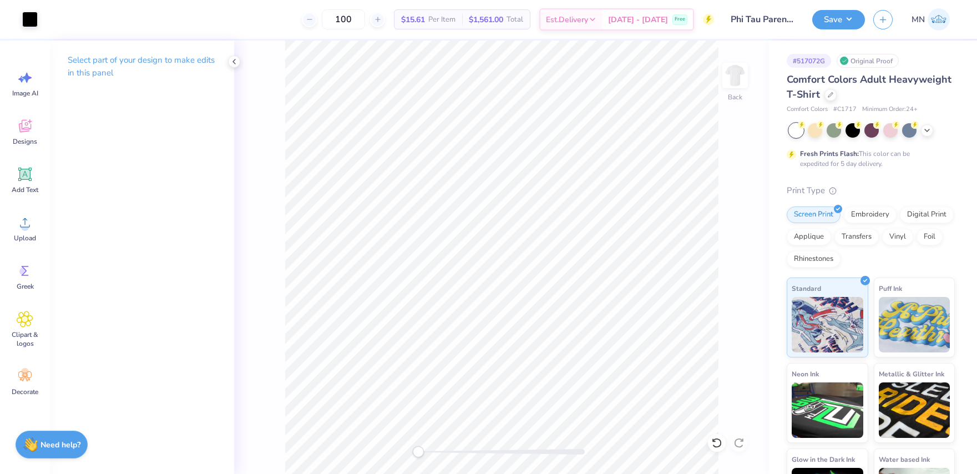
drag, startPoint x: 28, startPoint y: 174, endPoint x: 242, endPoint y: 239, distance: 223.1
click at [29, 175] on icon at bounding box center [25, 174] width 17 height 17
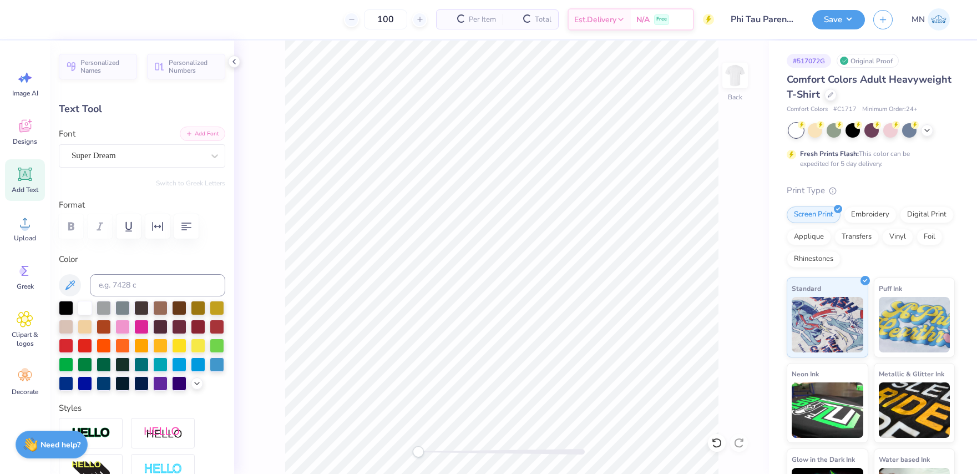
click at [204, 134] on button "Add Font" at bounding box center [202, 133] width 45 height 14
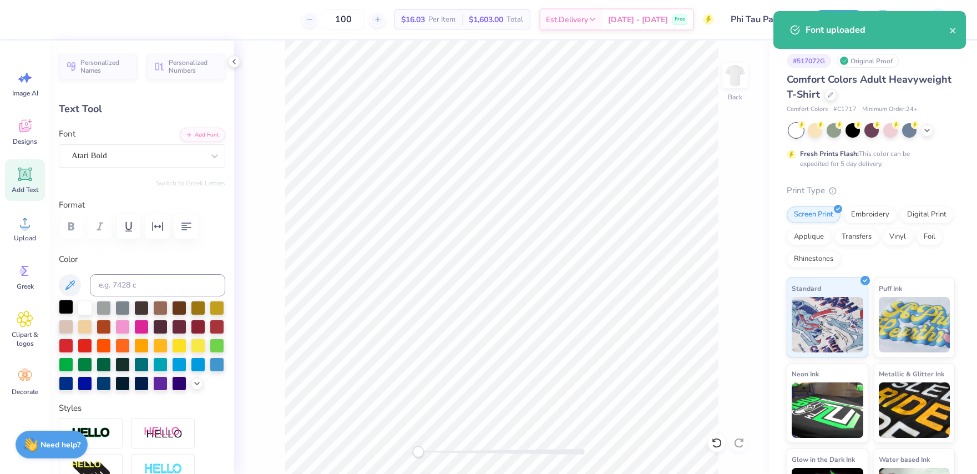
click at [72, 305] on div at bounding box center [66, 307] width 14 height 14
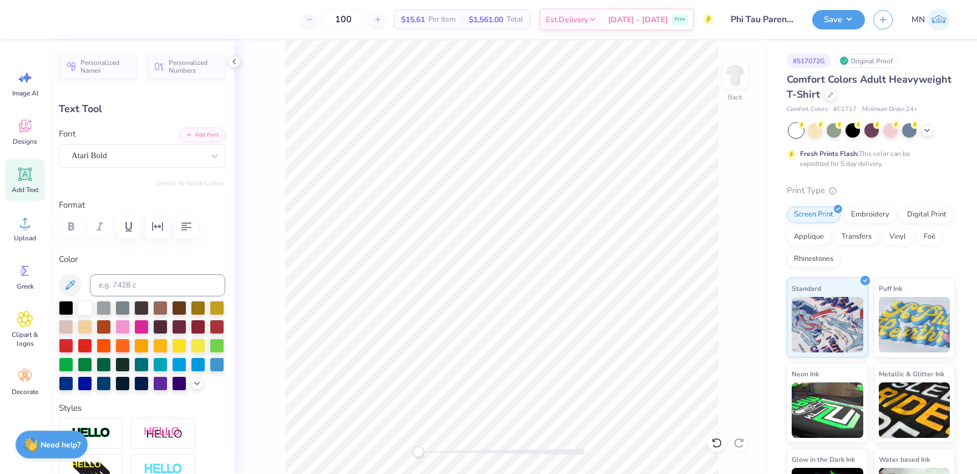
paste textarea "parents weekend"
type textarea "parents weekend"
type input "14.17"
type input "1.04"
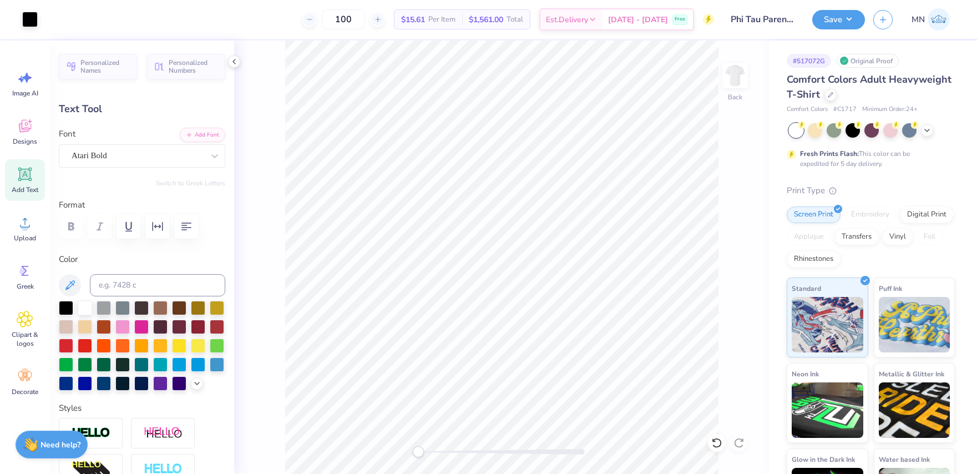
type input "14.33"
type input "6.66"
type input "0.49"
click at [548, 266] on li "Duplicate" at bounding box center [562, 266] width 87 height 22
type input "15.01"
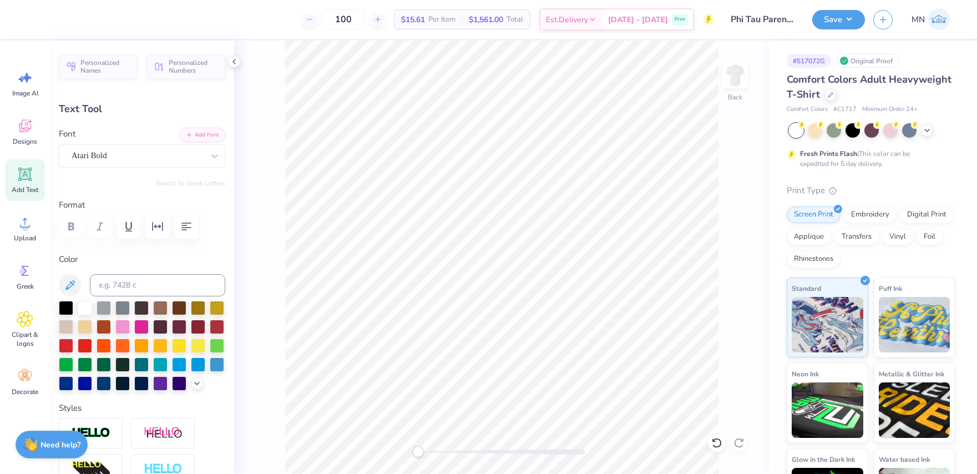
type textarea "Tempe, [GEOGRAPHIC_DATA]"
click at [438, 453] on div "Accessibility label" at bounding box center [437, 451] width 11 height 11
type input "3.73"
type input "0.57"
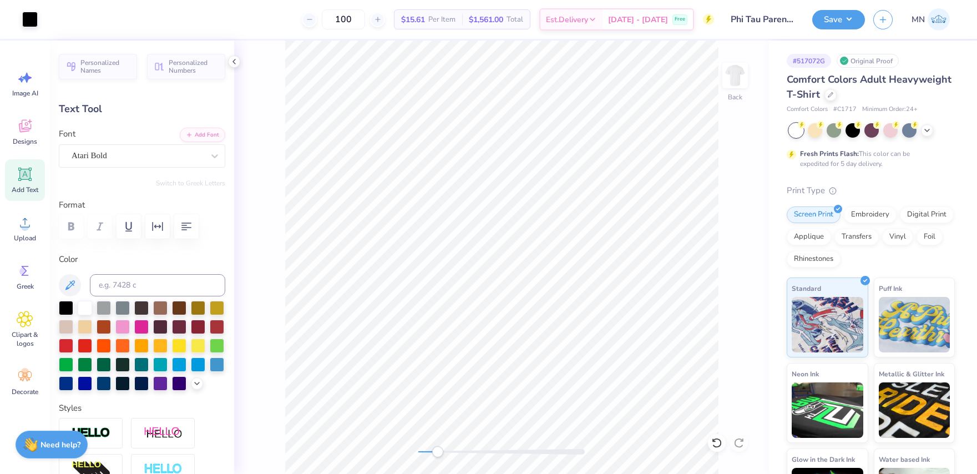
type input "14.72"
type textarea "tempe, az"
click at [439, 452] on div "Accessibility label" at bounding box center [437, 451] width 11 height 11
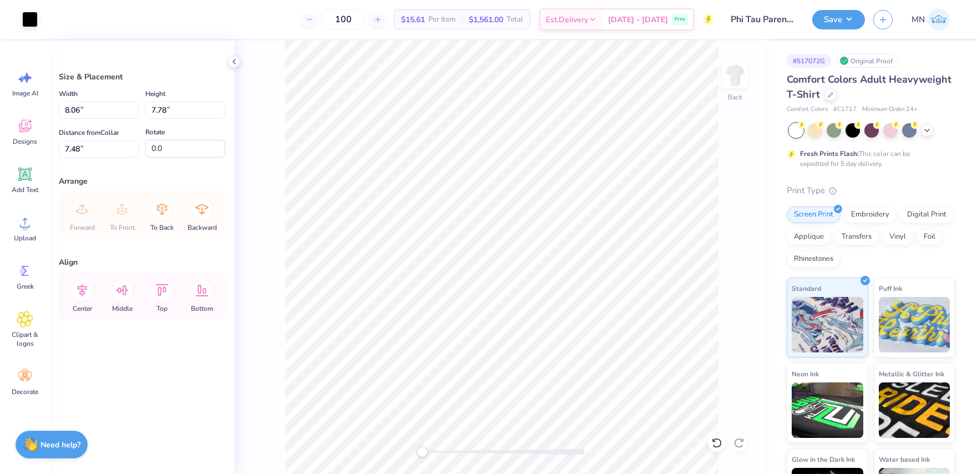
click at [422, 444] on div "Back" at bounding box center [501, 256] width 535 height 433
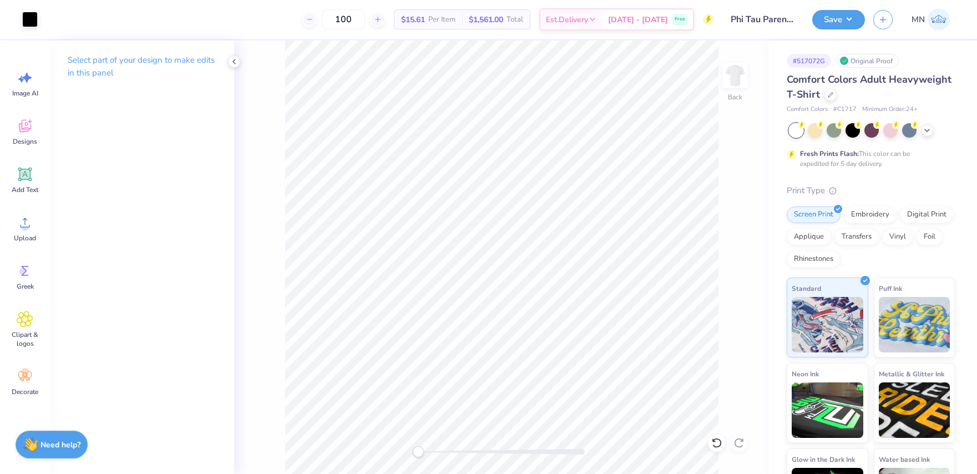
click at [406, 443] on div "Back" at bounding box center [501, 256] width 535 height 433
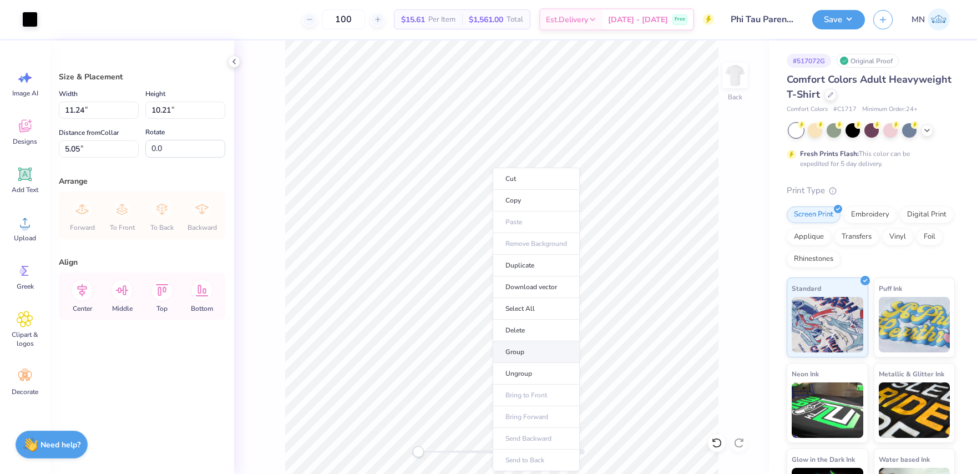
drag, startPoint x: 423, startPoint y: 447, endPoint x: 515, endPoint y: 341, distance: 139.6
click at [520, 354] on li "Group" at bounding box center [536, 352] width 87 height 22
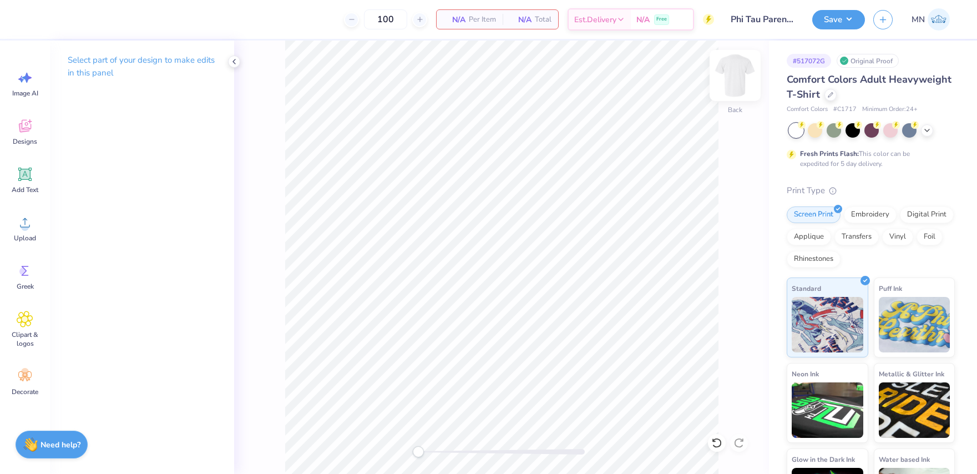
click at [731, 79] on img at bounding box center [735, 75] width 44 height 44
click at [236, 60] on icon at bounding box center [234, 61] width 9 height 9
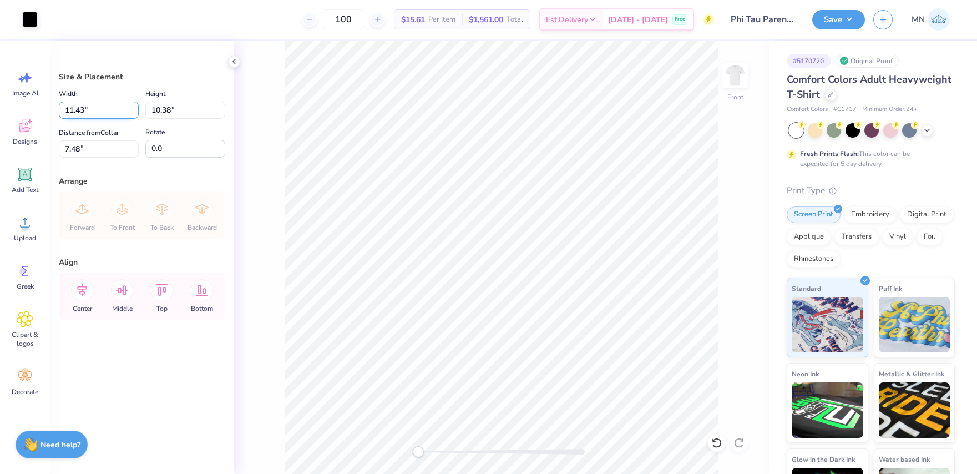
click at [92, 114] on input "11.43" at bounding box center [99, 110] width 80 height 17
type input "12.00"
type input "10.90"
click at [108, 150] on input "7.21" at bounding box center [99, 148] width 80 height 17
type input "3"
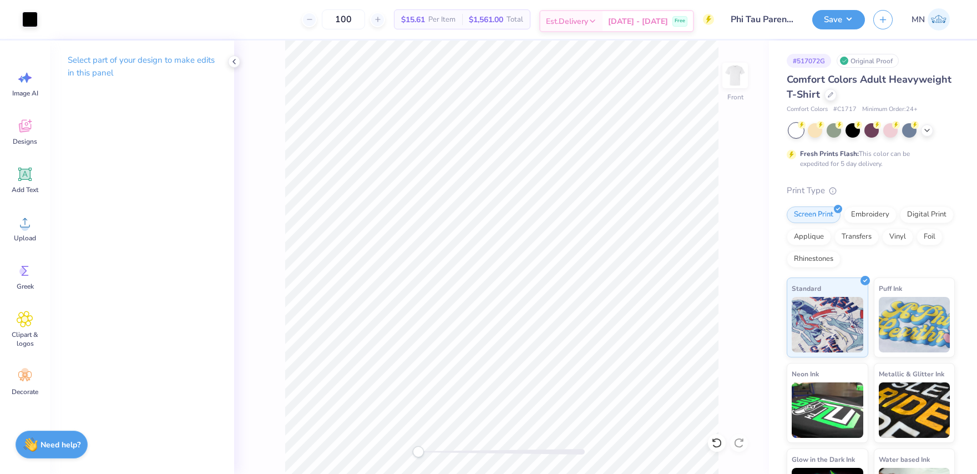
drag, startPoint x: 746, startPoint y: 78, endPoint x: 682, endPoint y: 9, distance: 93.8
click at [746, 78] on img at bounding box center [735, 75] width 22 height 22
click at [30, 180] on icon at bounding box center [24, 174] width 13 height 13
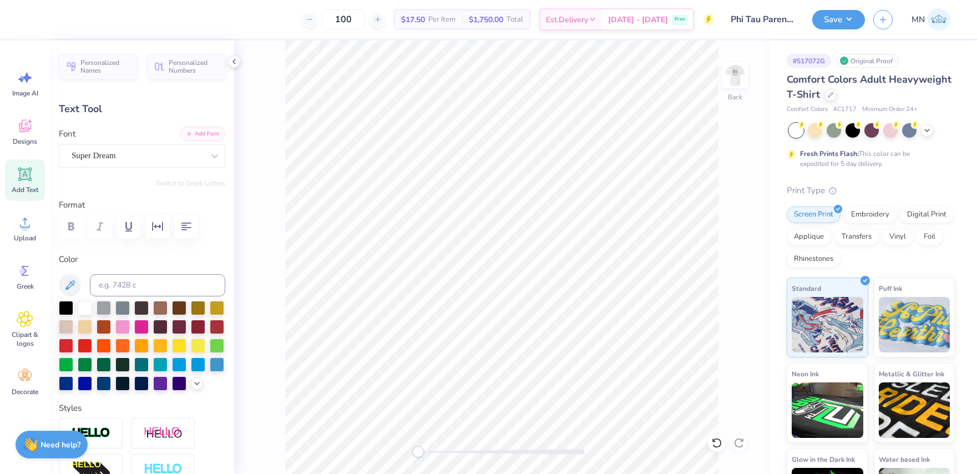
click at [204, 137] on button "Add Font" at bounding box center [202, 133] width 45 height 14
type textarea "FKT"
click at [69, 308] on div at bounding box center [66, 307] width 14 height 14
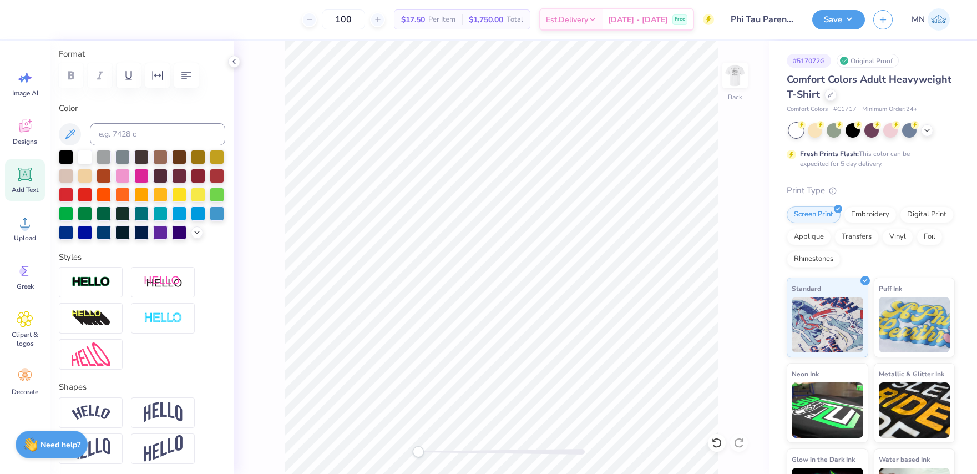
scroll to position [156, 0]
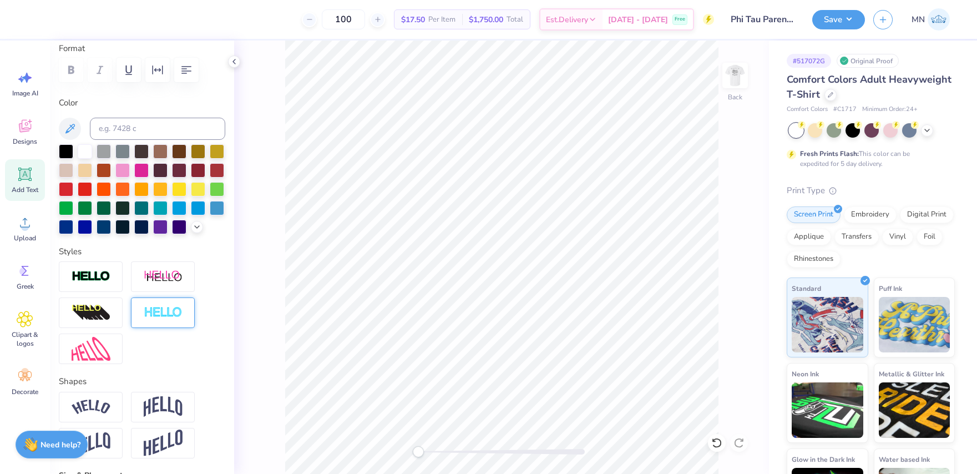
click at [162, 315] on img at bounding box center [163, 312] width 39 height 13
type input "4.92"
type input "1.71"
type input "11.64"
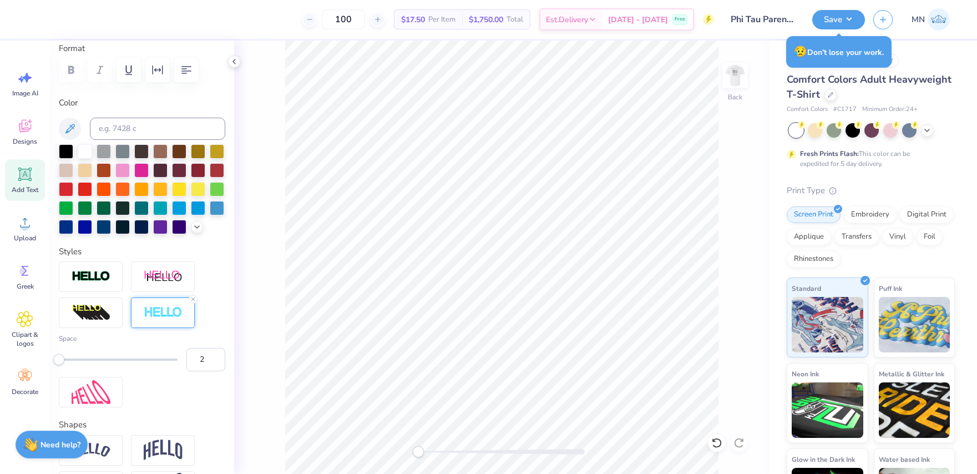
drag, startPoint x: 215, startPoint y: 355, endPoint x: 282, endPoint y: 352, distance: 66.6
type input "2"
click at [215, 355] on input "2" at bounding box center [205, 359] width 39 height 23
type input "4.95"
type input "1.74"
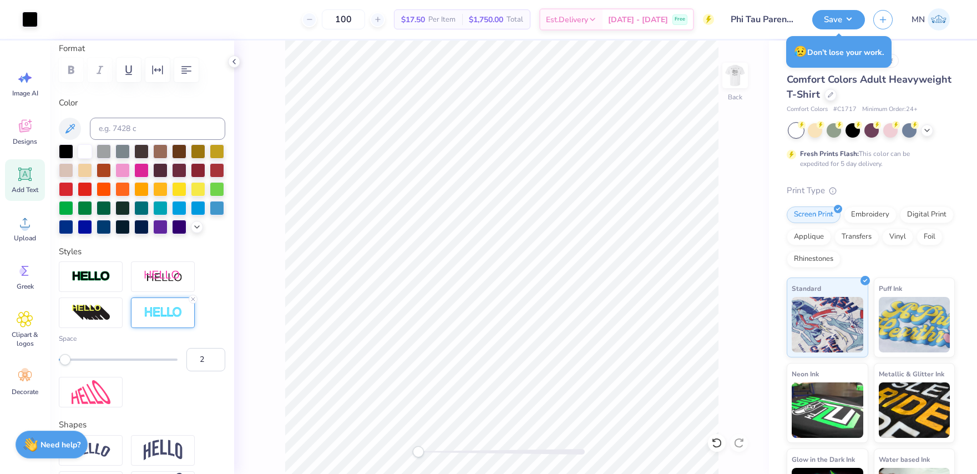
type input "11.63"
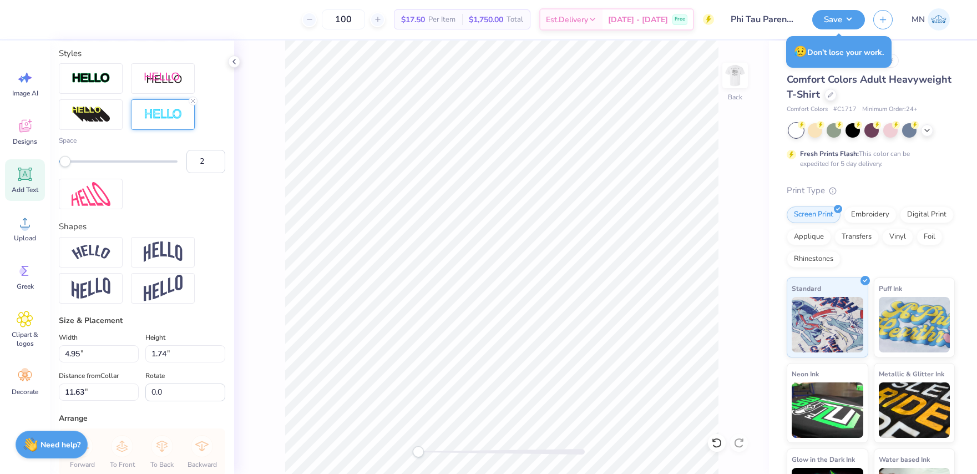
scroll to position [374, 0]
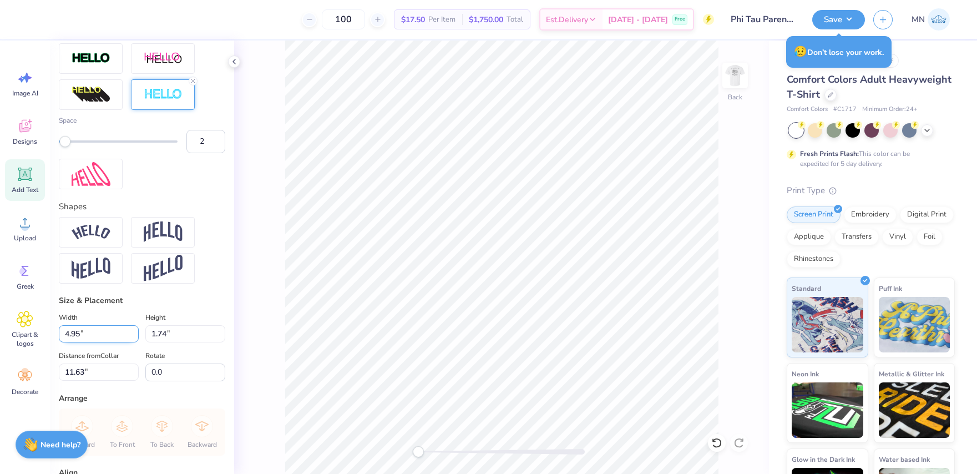
click at [107, 339] on input "4.95" at bounding box center [99, 333] width 80 height 17
type input "3.50"
type input "1.23"
drag, startPoint x: 93, startPoint y: 371, endPoint x: 20, endPoint y: 366, distance: 73.4
click at [21, 366] on div "100 $17.50 Per Item $1,750.00 Total Est. Delivery [DATE] - [DATE] Free Design T…" at bounding box center [488, 237] width 977 height 474
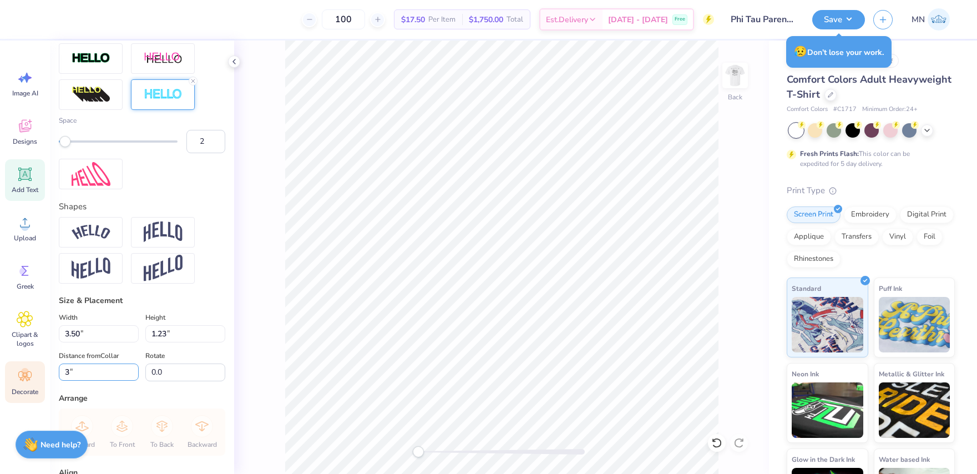
type input "3"
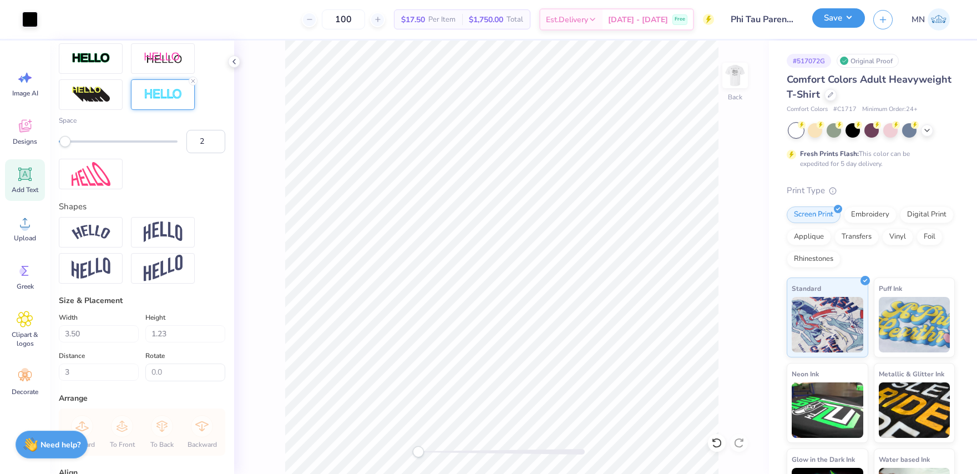
click at [835, 14] on button "Save" at bounding box center [838, 17] width 53 height 19
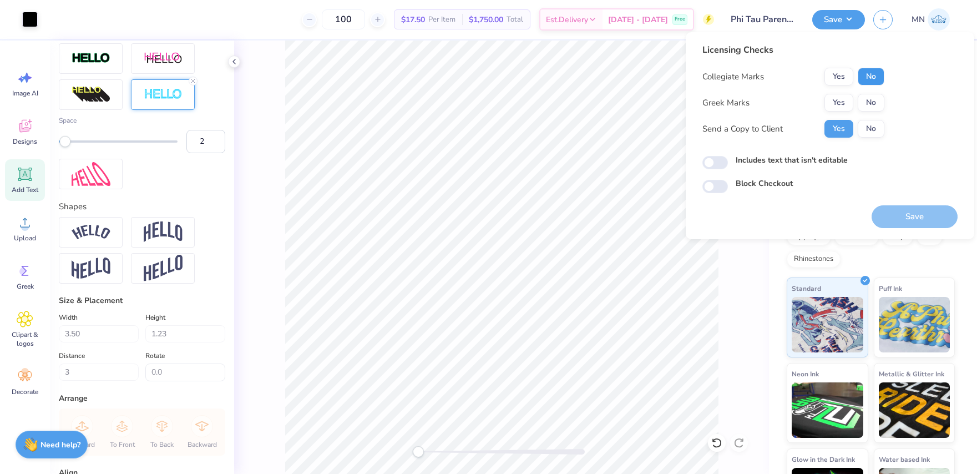
click at [869, 75] on button "No" at bounding box center [871, 77] width 27 height 18
click at [840, 97] on button "Yes" at bounding box center [838, 103] width 29 height 18
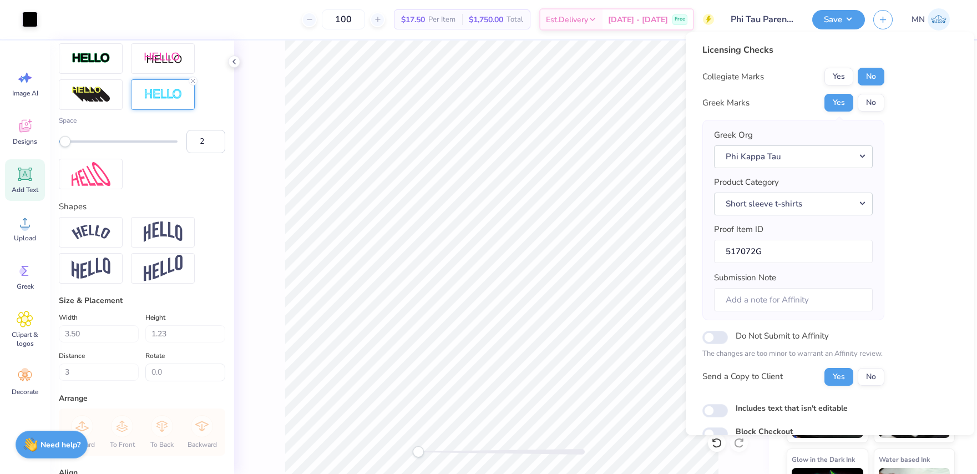
scroll to position [52, 0]
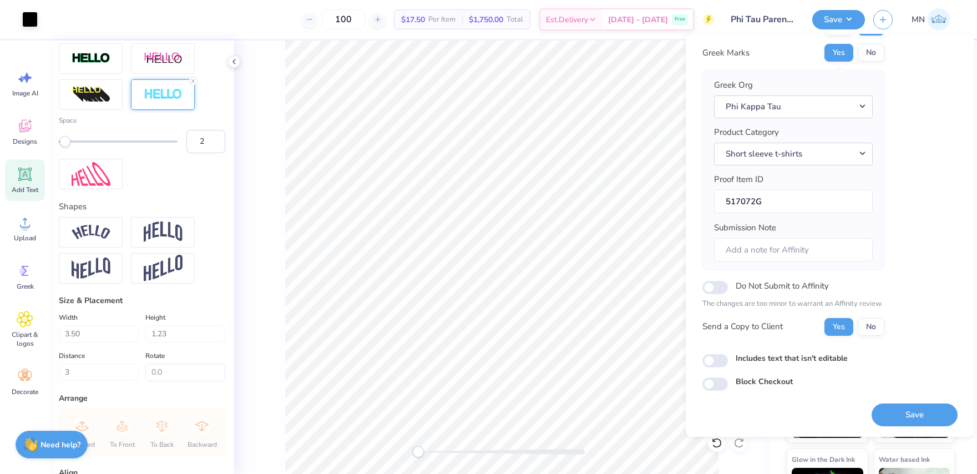
drag, startPoint x: 911, startPoint y: 419, endPoint x: 906, endPoint y: 403, distance: 16.8
click at [911, 419] on button "Save" at bounding box center [914, 414] width 86 height 23
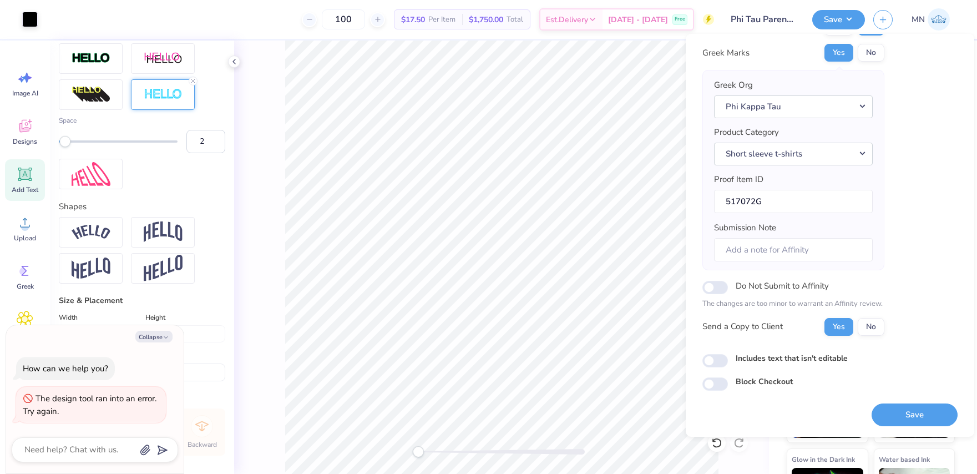
click at [949, 419] on button "Save" at bounding box center [914, 414] width 86 height 23
click at [154, 332] on button "Collapse" at bounding box center [153, 337] width 37 height 12
type textarea "x"
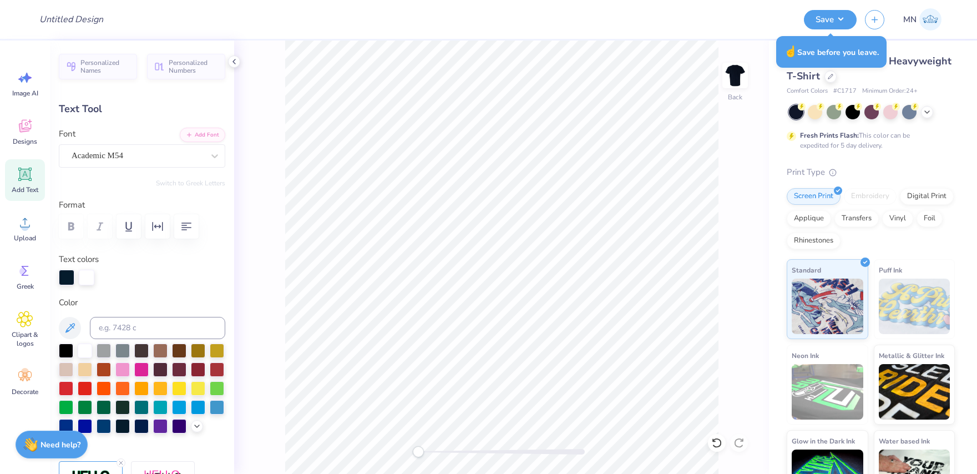
type input "5.34"
type input "0.33"
type input "10.42"
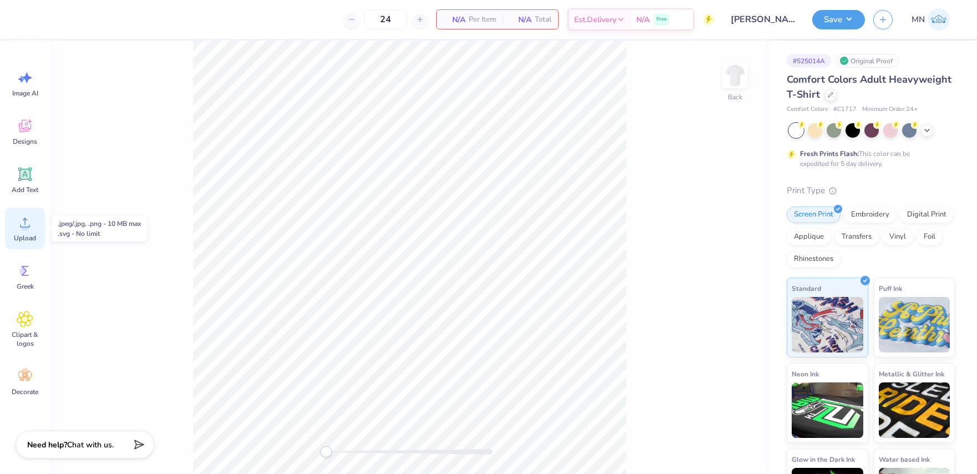
click at [25, 222] on icon at bounding box center [25, 222] width 17 height 17
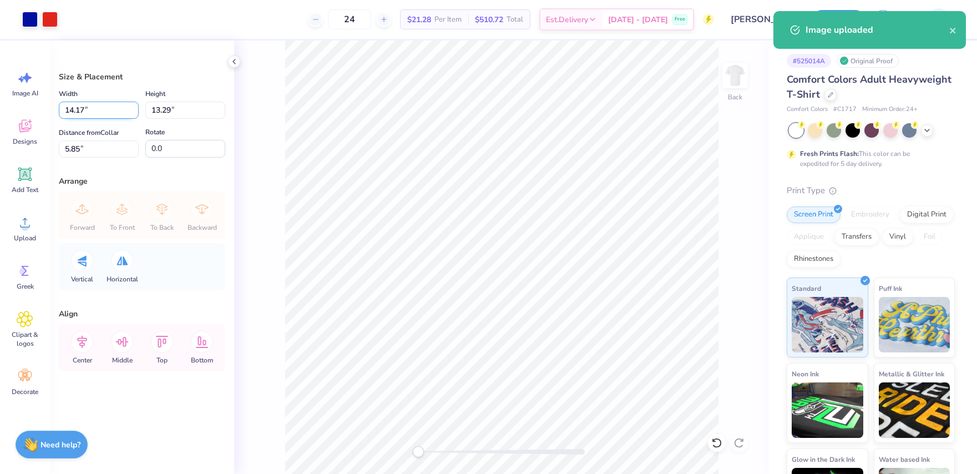
click at [100, 113] on input "14.17" at bounding box center [99, 110] width 80 height 17
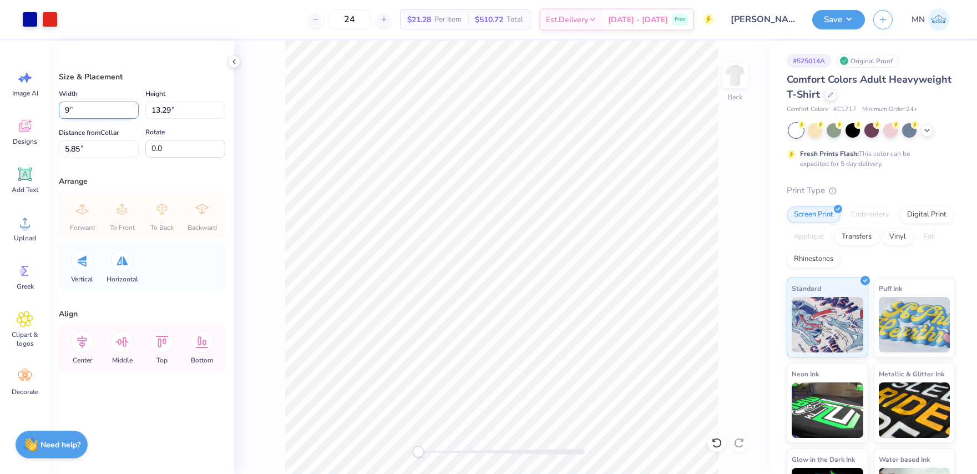
type input "9.00"
type input "8.44"
click at [102, 144] on input "8.28" at bounding box center [99, 148] width 80 height 17
type input "3"
click at [28, 176] on icon at bounding box center [25, 174] width 11 height 11
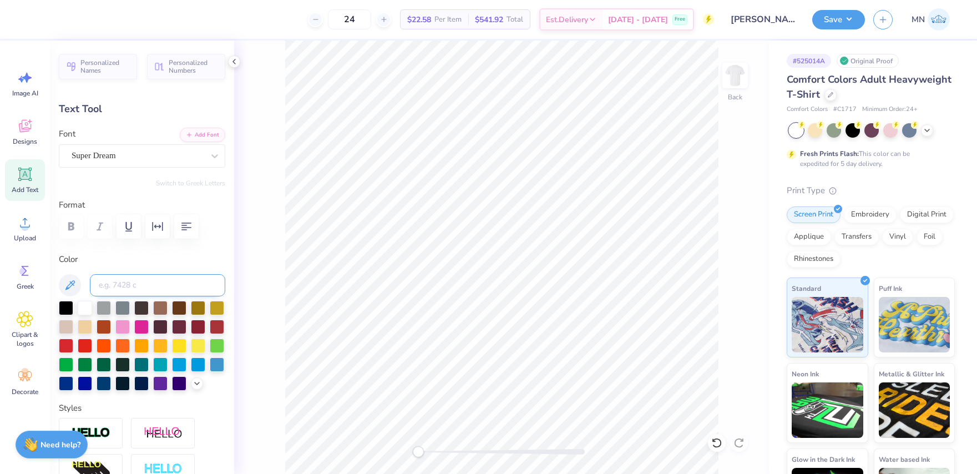
click at [121, 283] on input at bounding box center [157, 285] width 135 height 22
type input "485"
click at [207, 131] on button "Add Font" at bounding box center [202, 133] width 45 height 14
paste textarea "PA theta"
type textarea "PA theta"
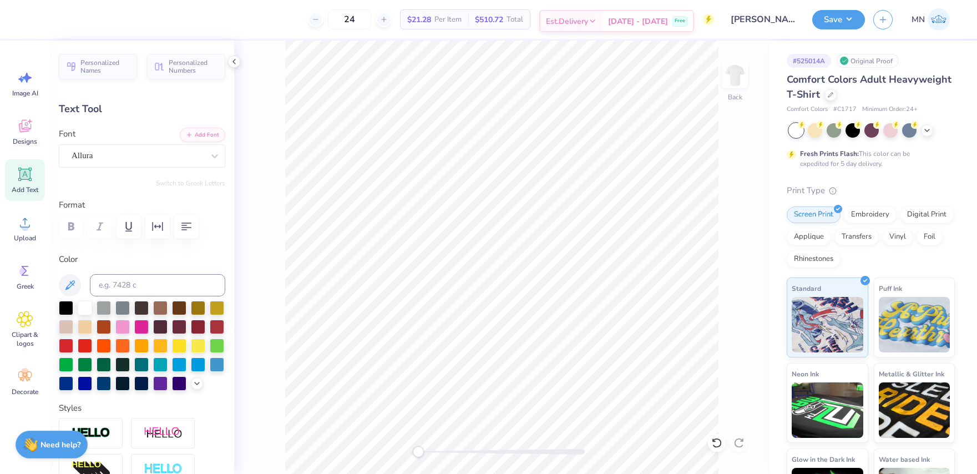
scroll to position [0, 1]
type input "7.68"
type input "1.59"
type input "11.51"
type input "4.06"
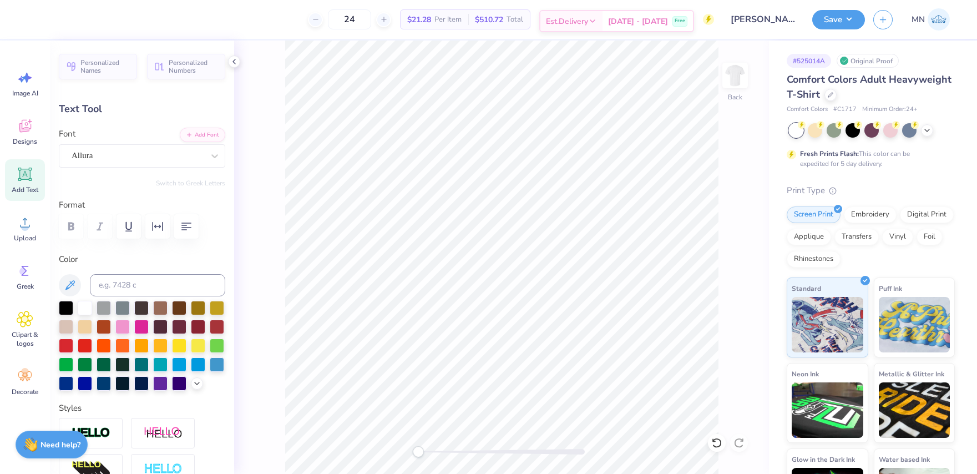
type input "0.84"
type input "12.26"
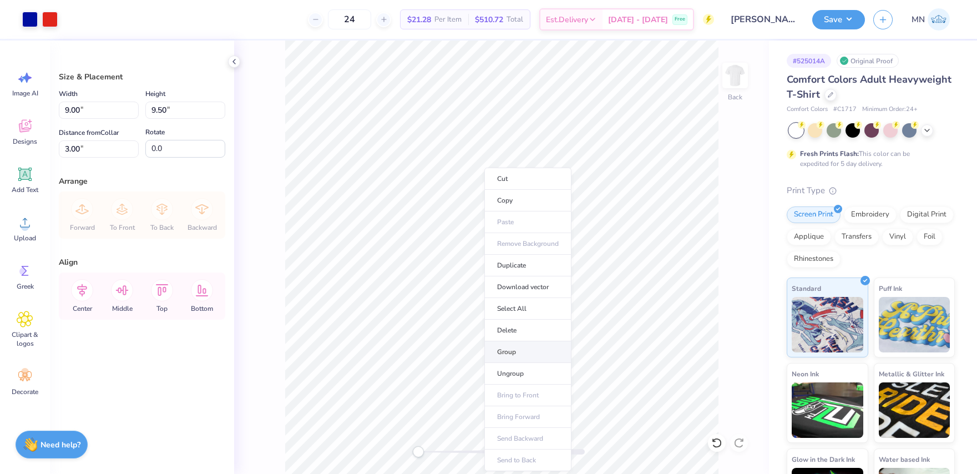
click at [529, 351] on li "Group" at bounding box center [527, 352] width 87 height 22
click at [540, 199] on li "Copy" at bounding box center [548, 201] width 87 height 22
click at [738, 76] on img at bounding box center [735, 75] width 44 height 44
click at [102, 111] on input "9.15" at bounding box center [99, 110] width 80 height 17
click at [171, 113] on input "9.66" at bounding box center [185, 110] width 80 height 17
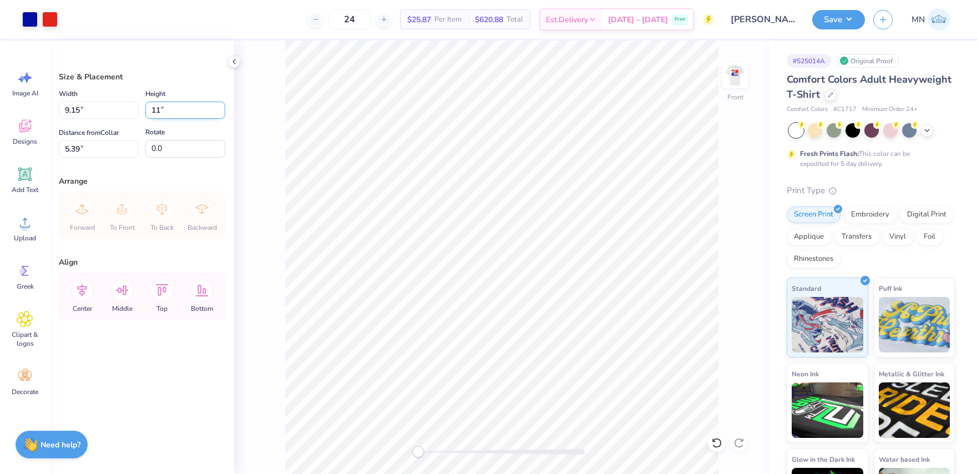
type input "11"
type input "10.42"
type input "11.00"
click at [93, 150] on input "4.72" at bounding box center [99, 148] width 80 height 17
type input "3"
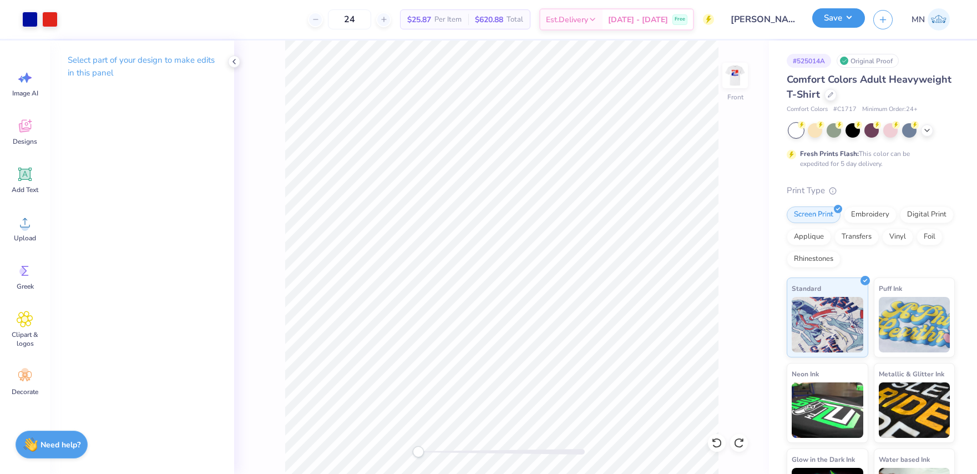
drag, startPoint x: 849, startPoint y: 17, endPoint x: 850, endPoint y: 27, distance: 9.4
click at [849, 17] on button "Save" at bounding box center [838, 17] width 53 height 19
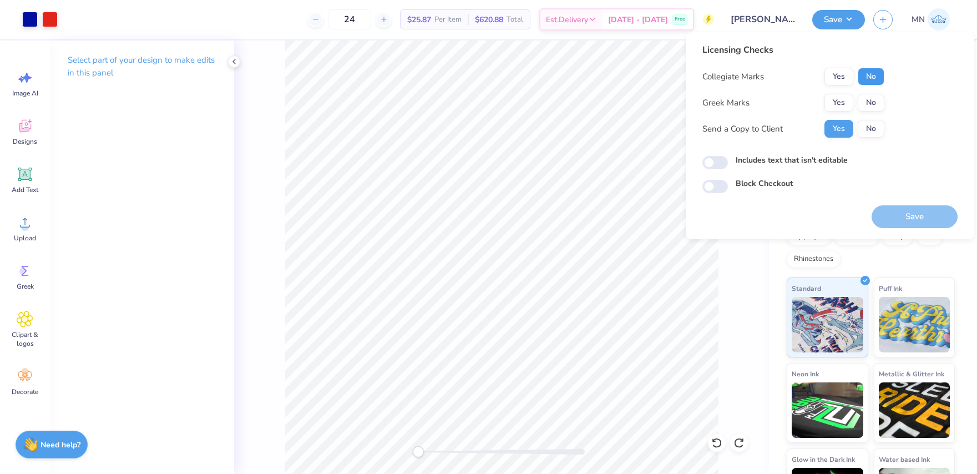
click at [871, 79] on button "No" at bounding box center [871, 77] width 27 height 18
drag, startPoint x: 840, startPoint y: 103, endPoint x: 843, endPoint y: 115, distance: 13.2
click at [839, 103] on button "Yes" at bounding box center [838, 103] width 29 height 18
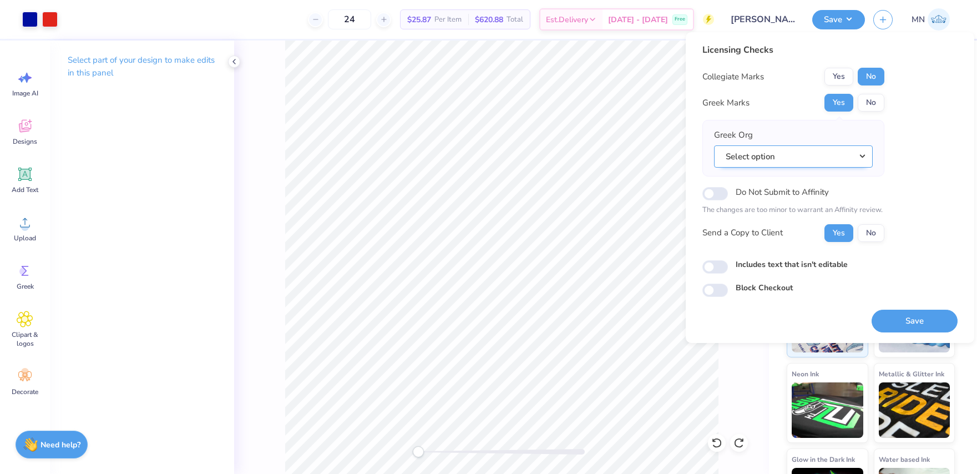
click at [809, 157] on button "Select option" at bounding box center [793, 156] width 159 height 23
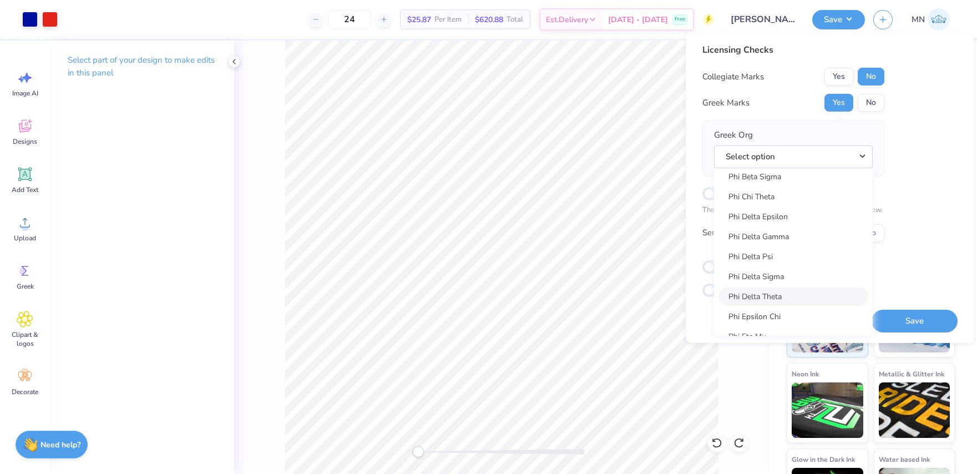
scroll to position [5699, 0]
click at [769, 293] on link "Phi Delta Theta" at bounding box center [793, 295] width 150 height 18
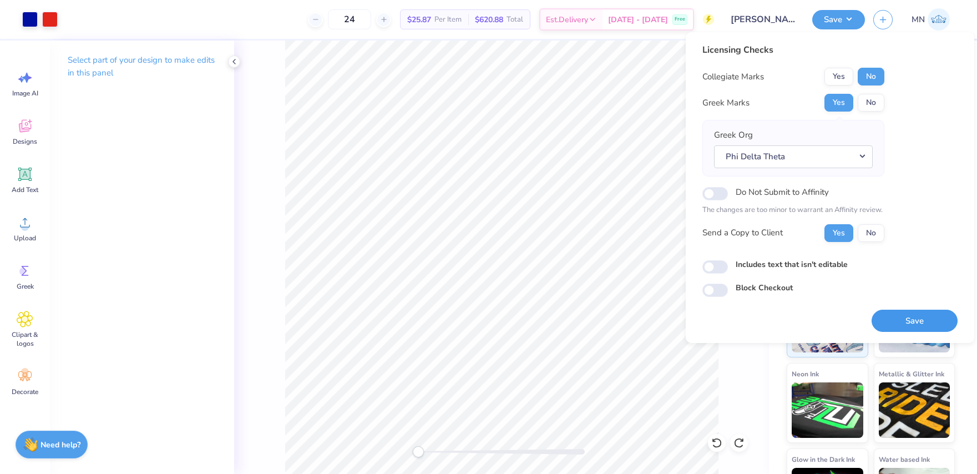
click at [913, 327] on button "Save" at bounding box center [914, 321] width 86 height 23
